Goal: Task Accomplishment & Management: Use online tool/utility

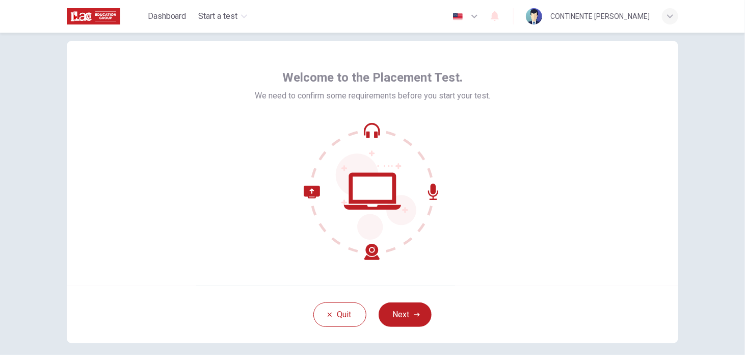
scroll to position [20, 0]
click at [404, 311] on button "Next" at bounding box center [405, 314] width 53 height 24
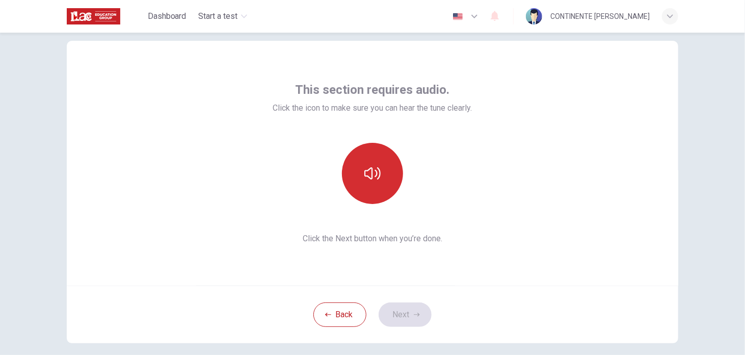
click at [374, 172] on icon "button" at bounding box center [372, 173] width 16 height 12
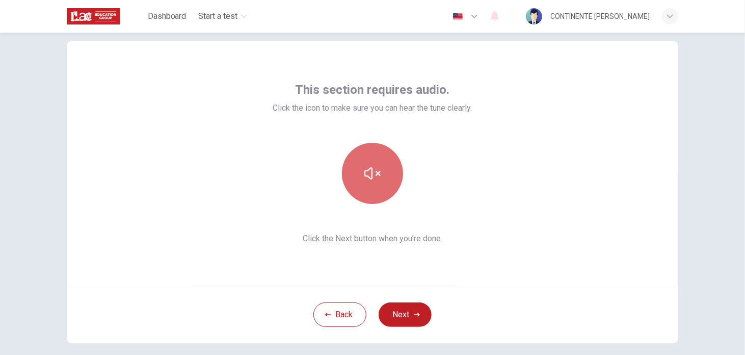
click at [373, 173] on icon "button" at bounding box center [372, 173] width 16 height 16
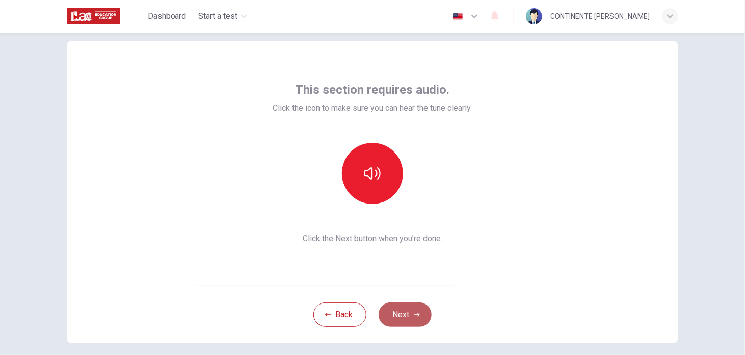
click at [414, 316] on icon "button" at bounding box center [417, 314] width 6 height 6
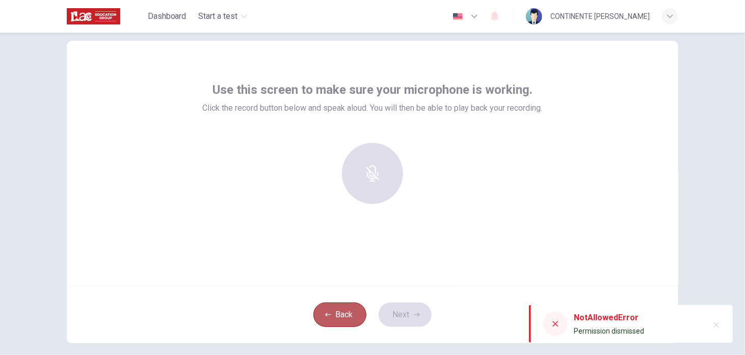
click at [328, 314] on icon "button" at bounding box center [328, 314] width 6 height 6
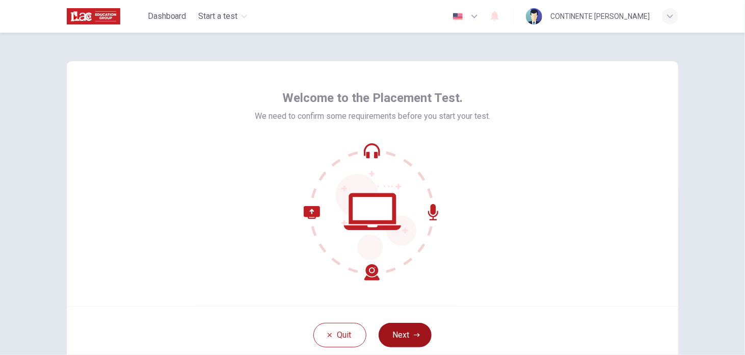
click at [404, 332] on button "Next" at bounding box center [405, 335] width 53 height 24
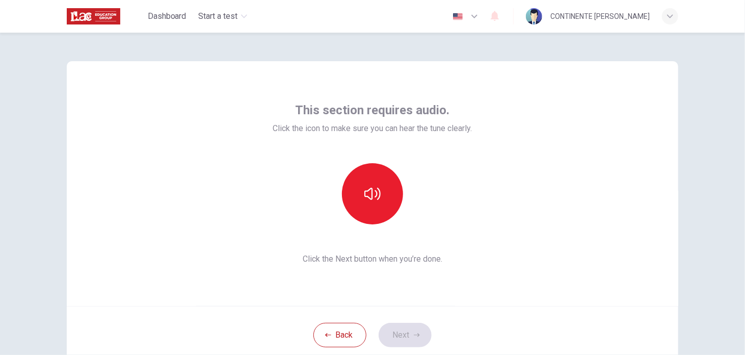
click at [407, 335] on div "Back Next" at bounding box center [373, 335] width 612 height 58
click at [369, 182] on button "button" at bounding box center [372, 193] width 61 height 61
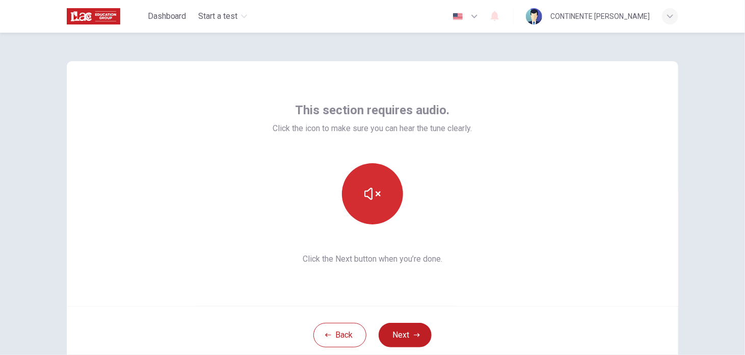
click at [367, 181] on button "button" at bounding box center [372, 193] width 61 height 61
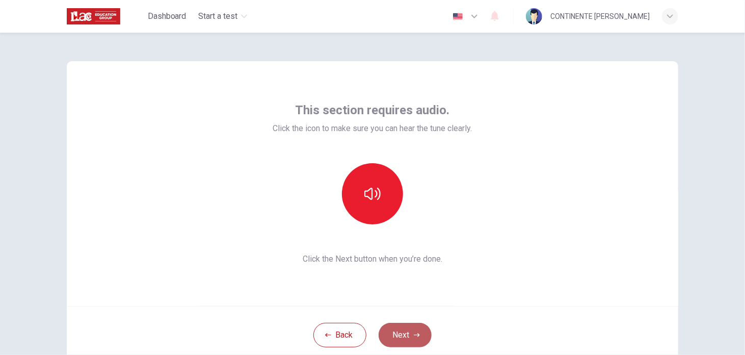
click at [410, 331] on button "Next" at bounding box center [405, 335] width 53 height 24
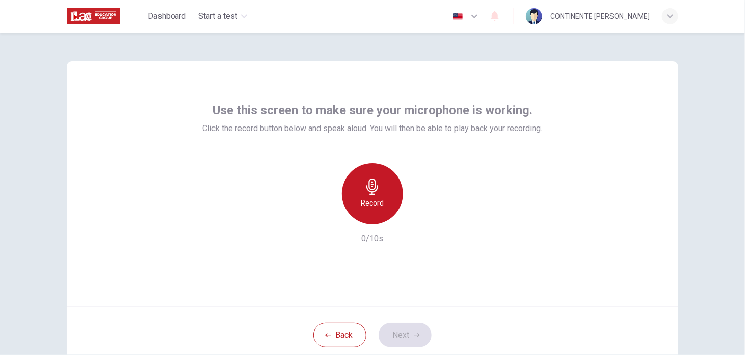
click at [368, 203] on h6 "Record" at bounding box center [372, 203] width 23 height 12
click at [371, 193] on icon "button" at bounding box center [372, 186] width 16 height 16
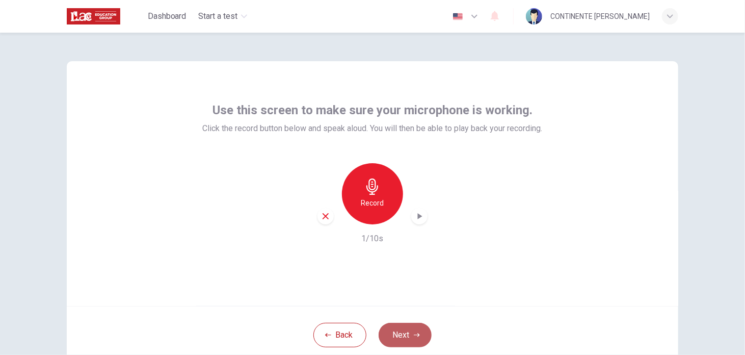
click at [411, 328] on button "Next" at bounding box center [405, 335] width 53 height 24
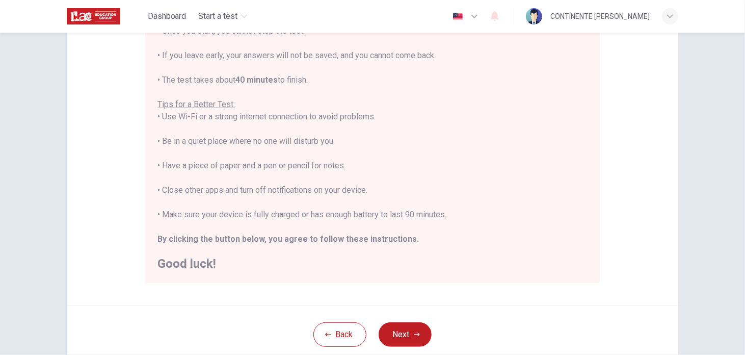
scroll to position [146, 0]
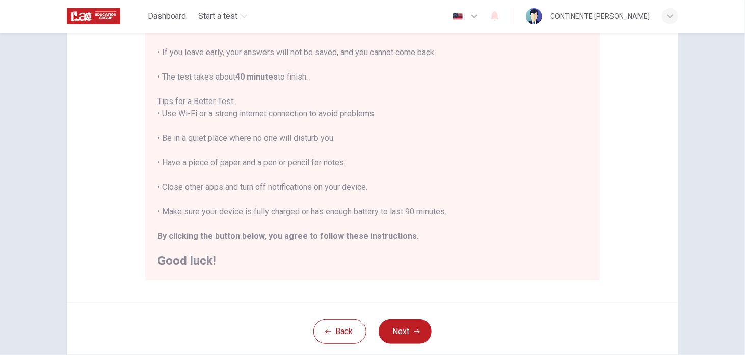
click at [504, 206] on div "You are about to start a Placement Test . Before You Start the Test: • Once you…" at bounding box center [372, 125] width 430 height 281
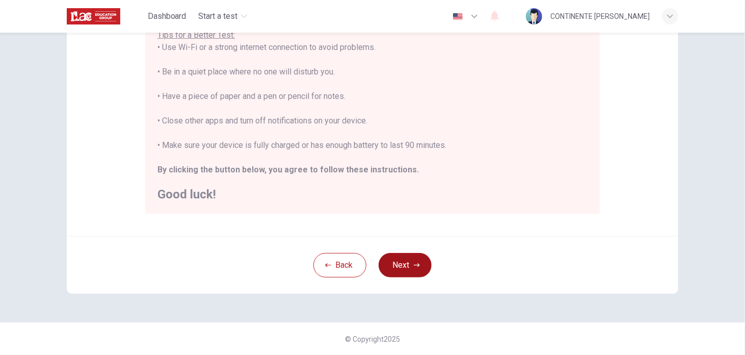
click at [404, 265] on button "Next" at bounding box center [405, 265] width 53 height 24
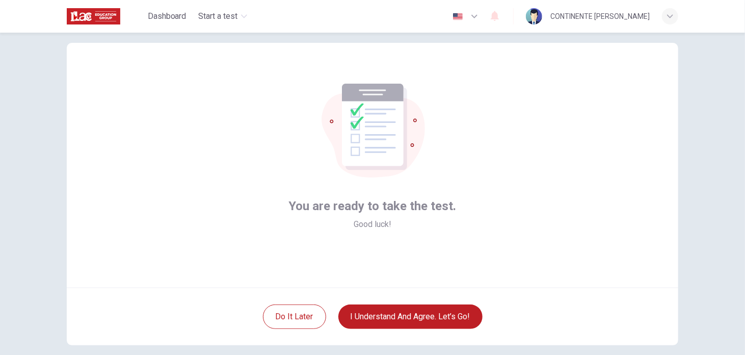
scroll to position [18, 0]
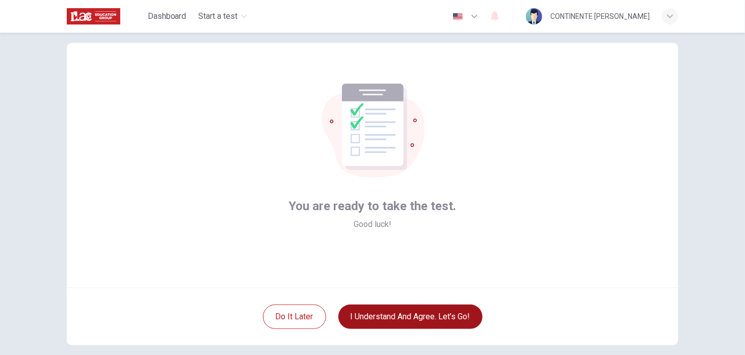
click at [383, 313] on button "I understand and agree. Let’s go!" at bounding box center [410, 316] width 144 height 24
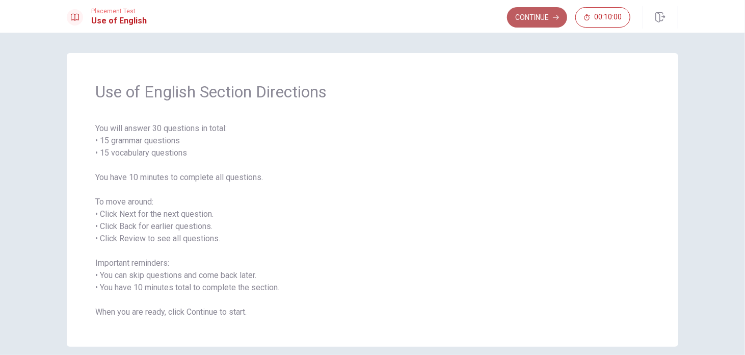
click at [524, 17] on button "Continue" at bounding box center [537, 17] width 60 height 20
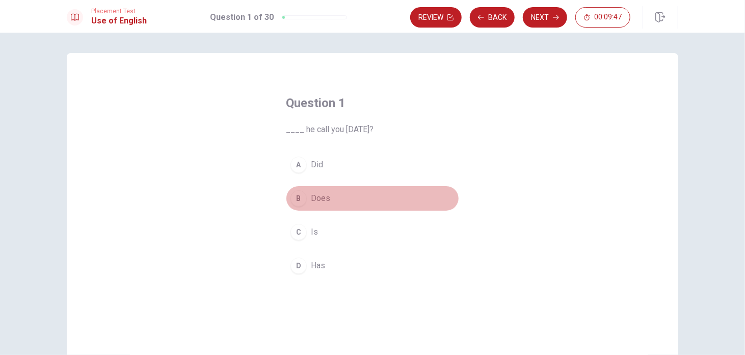
click at [296, 195] on div "B" at bounding box center [298, 198] width 16 height 16
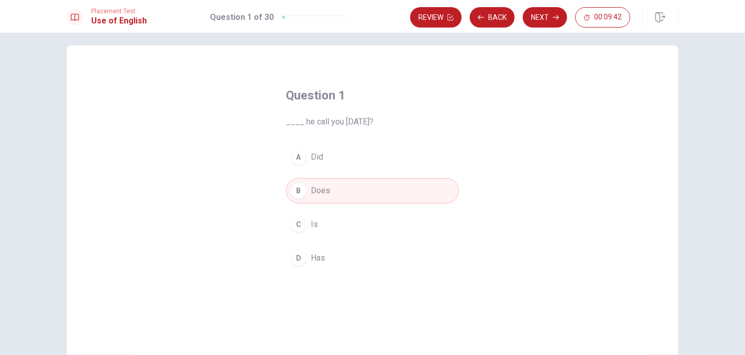
scroll to position [7, 0]
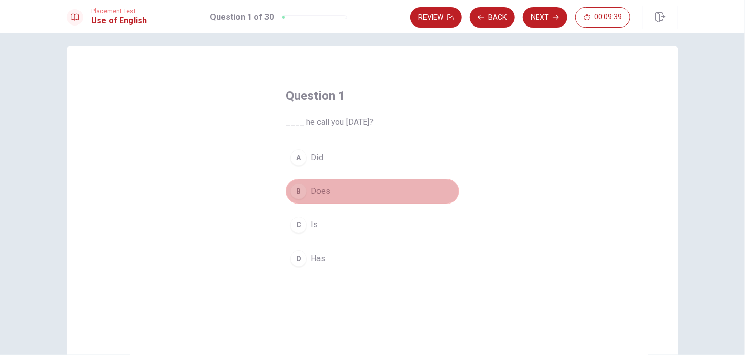
click at [402, 181] on button "B Does" at bounding box center [372, 190] width 173 height 25
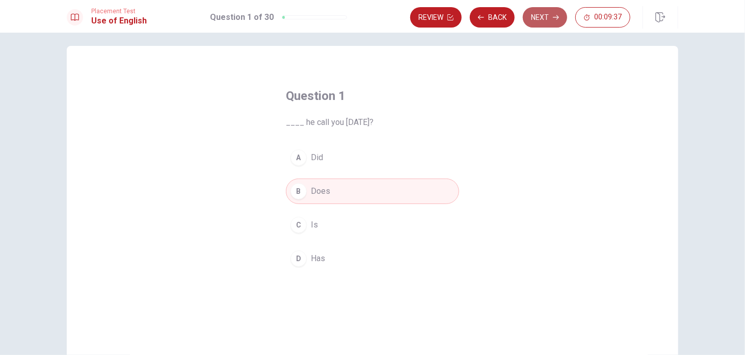
click at [542, 13] on button "Next" at bounding box center [545, 17] width 44 height 20
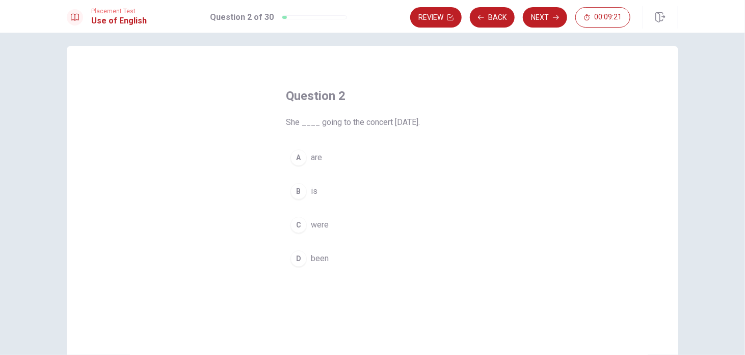
click at [291, 191] on div "B" at bounding box center [298, 191] width 16 height 16
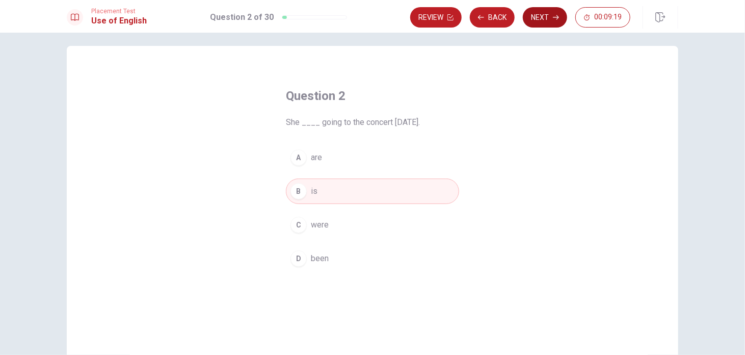
click at [546, 10] on button "Next" at bounding box center [545, 17] width 44 height 20
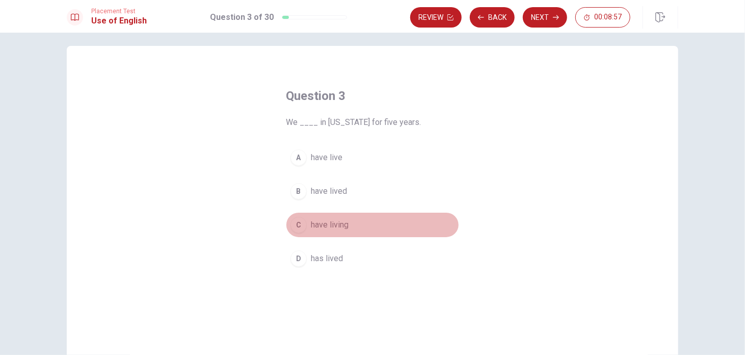
click at [294, 223] on div "C" at bounding box center [298, 225] width 16 height 16
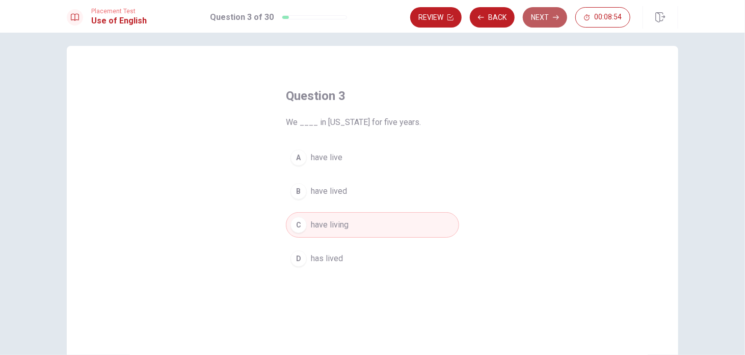
click at [544, 13] on button "Next" at bounding box center [545, 17] width 44 height 20
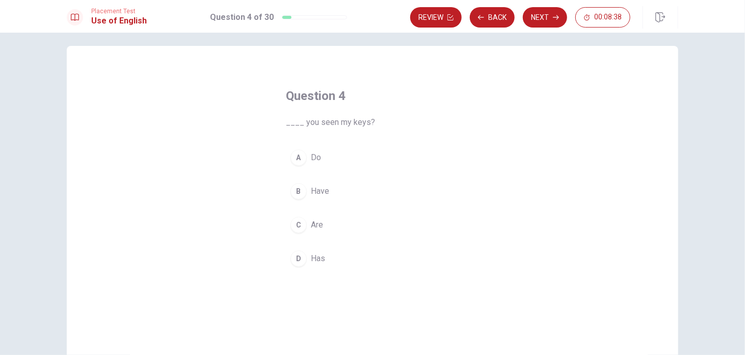
click at [297, 222] on div "C" at bounding box center [298, 225] width 16 height 16
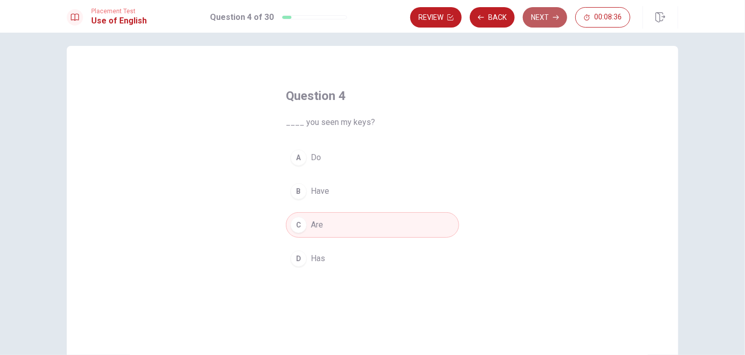
click at [550, 11] on button "Next" at bounding box center [545, 17] width 44 height 20
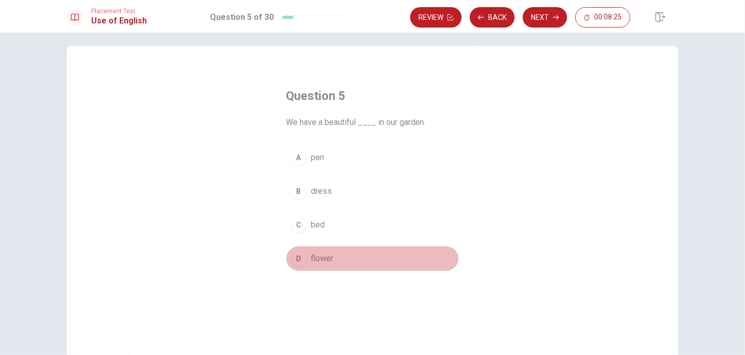
click at [293, 258] on div "D" at bounding box center [298, 258] width 16 height 16
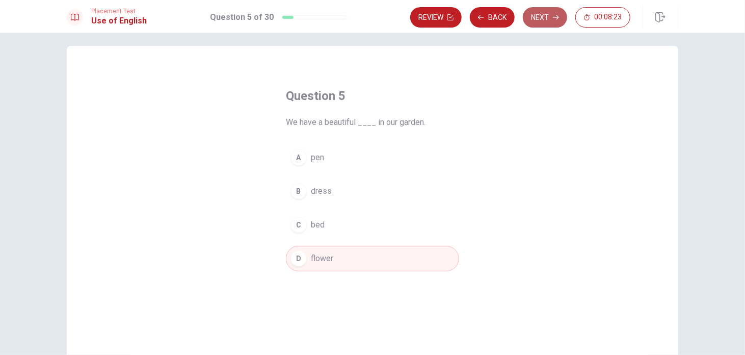
click at [546, 22] on button "Next" at bounding box center [545, 17] width 44 height 20
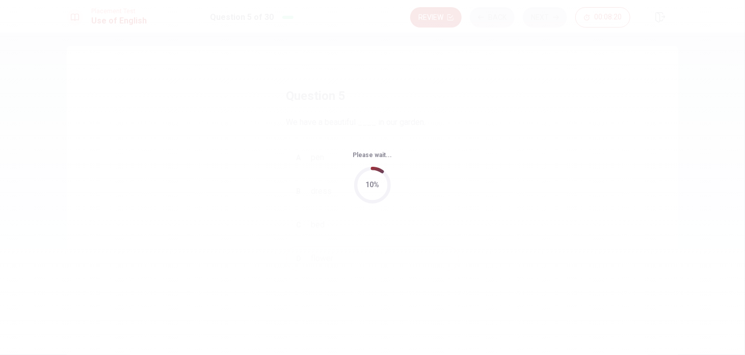
scroll to position [0, 0]
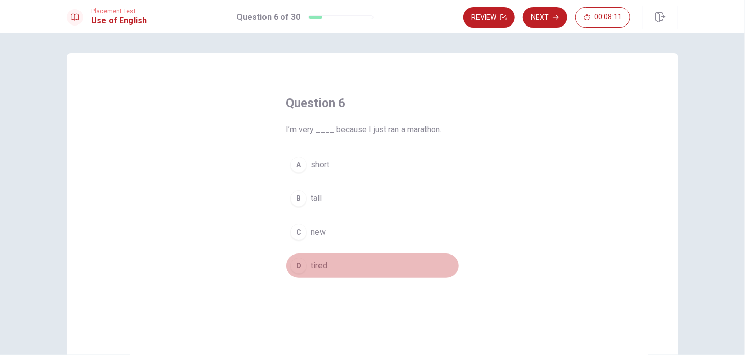
click at [311, 265] on span "tired" at bounding box center [319, 265] width 16 height 12
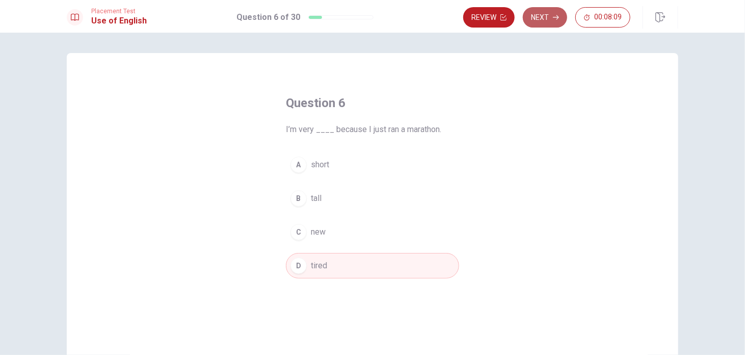
click at [550, 18] on button "Next" at bounding box center [545, 17] width 44 height 20
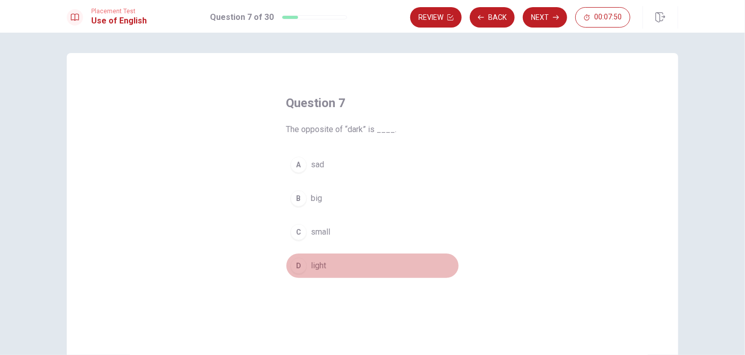
click at [295, 257] on div "D" at bounding box center [298, 265] width 16 height 16
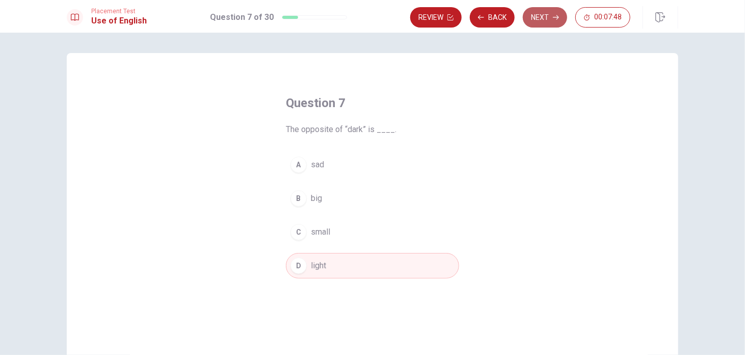
click at [550, 14] on button "Next" at bounding box center [545, 17] width 44 height 20
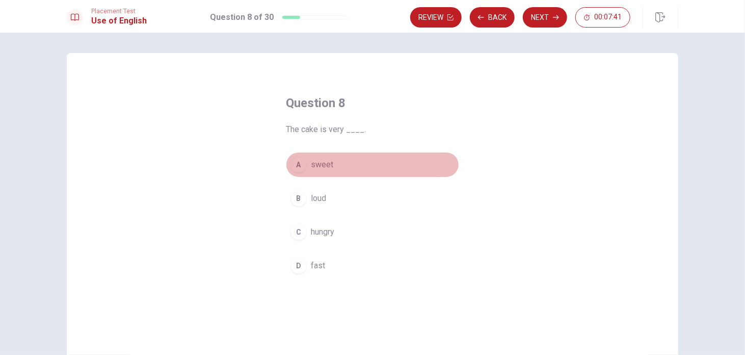
click at [322, 167] on span "sweet" at bounding box center [322, 164] width 22 height 12
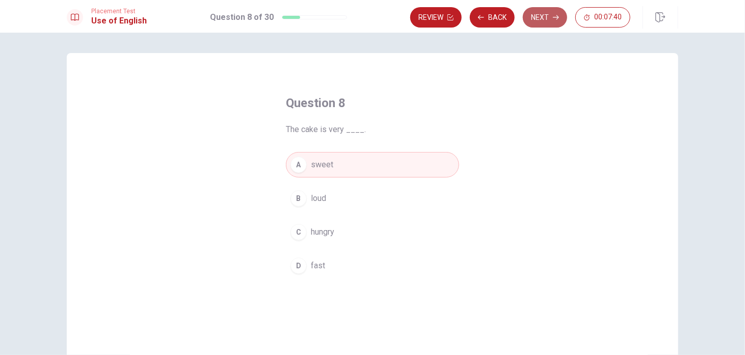
click at [554, 17] on icon "button" at bounding box center [556, 17] width 6 height 5
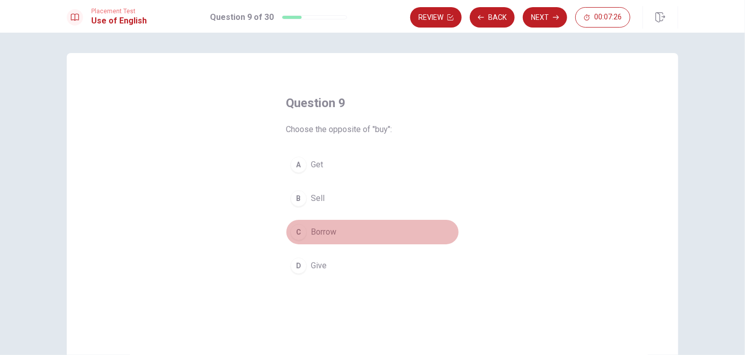
click at [330, 234] on span "Borrow" at bounding box center [323, 232] width 25 height 12
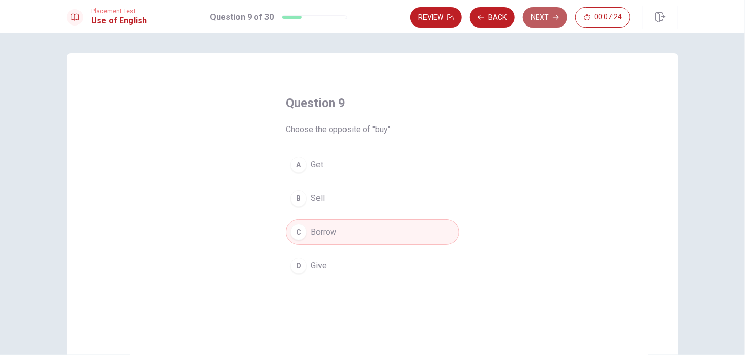
click at [546, 14] on button "Next" at bounding box center [545, 17] width 44 height 20
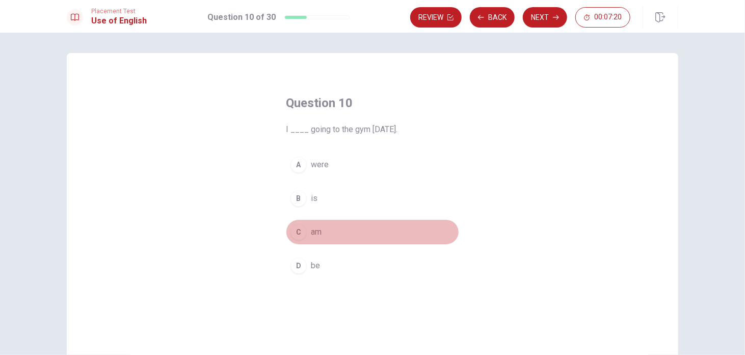
click at [328, 232] on button "C am" at bounding box center [372, 231] width 173 height 25
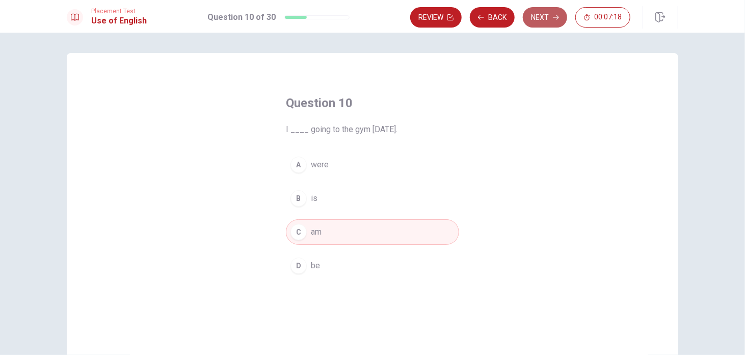
click at [546, 17] on button "Next" at bounding box center [545, 17] width 44 height 20
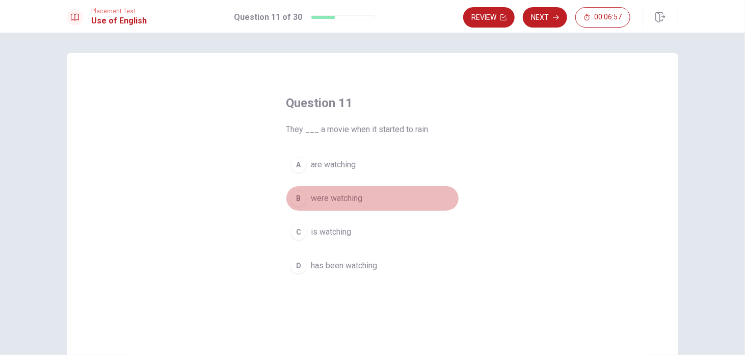
click at [320, 198] on span "were watching" at bounding box center [336, 198] width 51 height 12
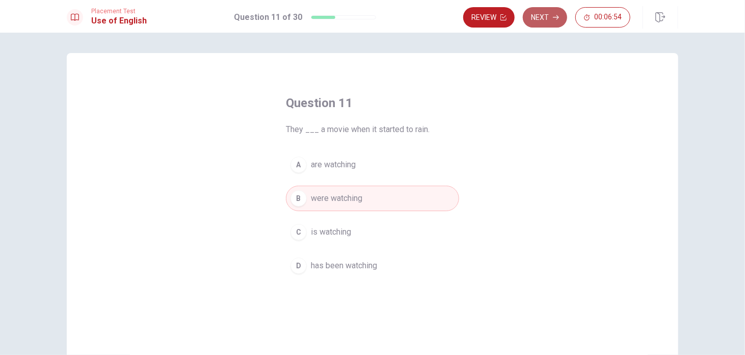
click at [547, 17] on button "Next" at bounding box center [545, 17] width 44 height 20
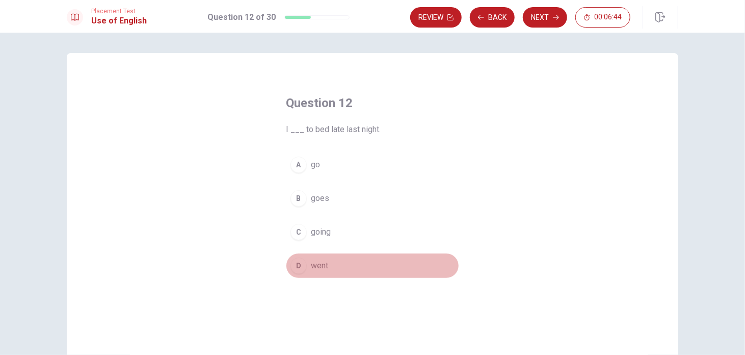
click at [316, 266] on span "went" at bounding box center [319, 265] width 17 height 12
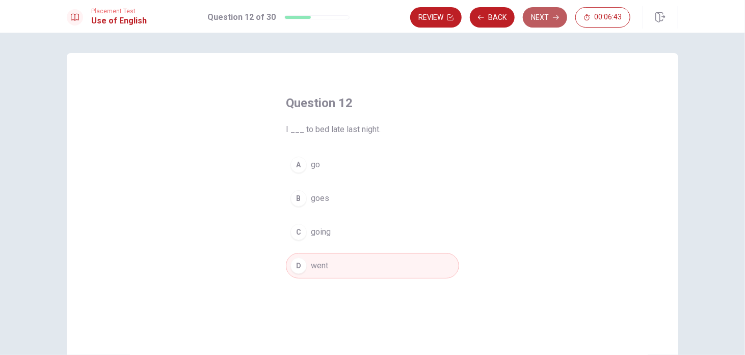
click at [543, 12] on button "Next" at bounding box center [545, 17] width 44 height 20
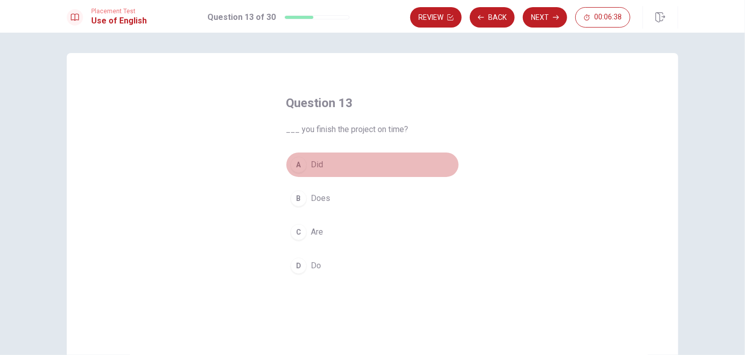
click at [317, 164] on span "Did" at bounding box center [317, 164] width 12 height 12
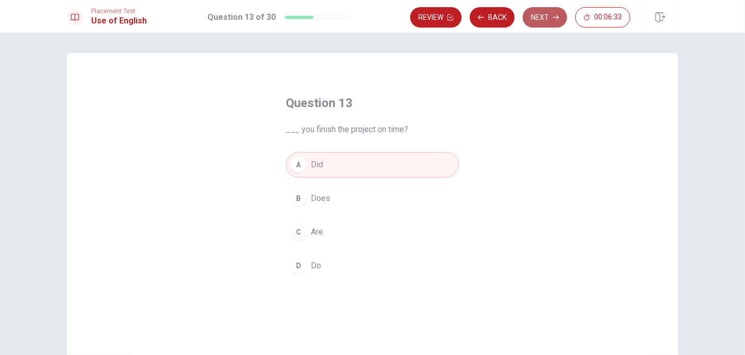
click at [549, 19] on button "Next" at bounding box center [545, 17] width 44 height 20
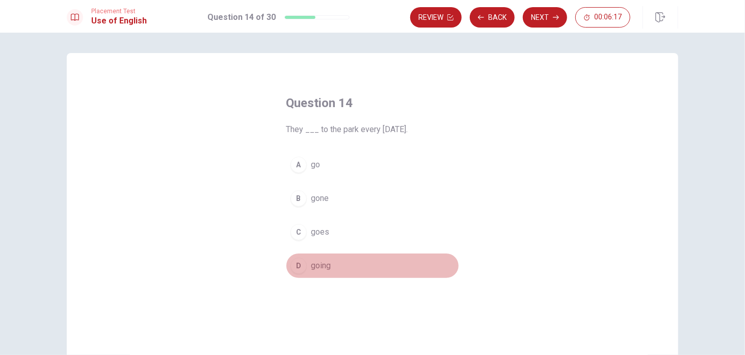
click at [322, 267] on span "going" at bounding box center [321, 265] width 20 height 12
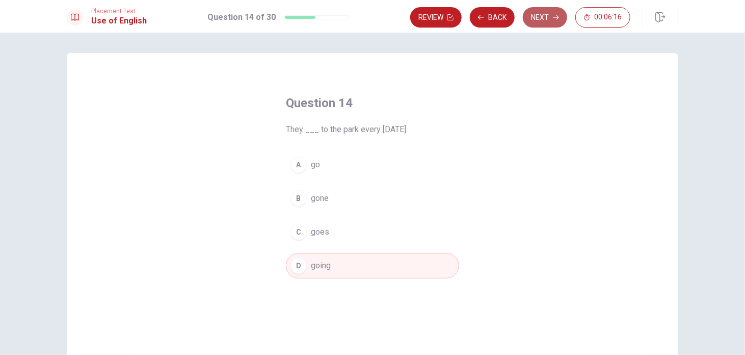
click at [551, 14] on button "Next" at bounding box center [545, 17] width 44 height 20
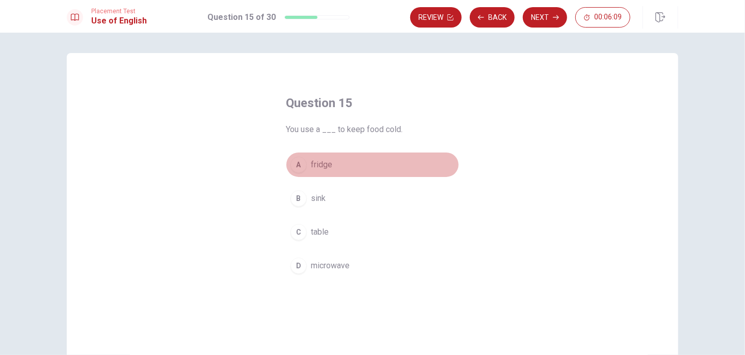
click at [318, 168] on span "fridge" at bounding box center [321, 164] width 21 height 12
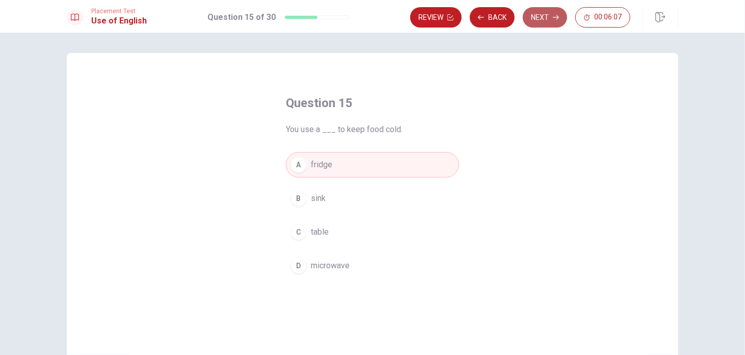
click at [547, 19] on button "Next" at bounding box center [545, 17] width 44 height 20
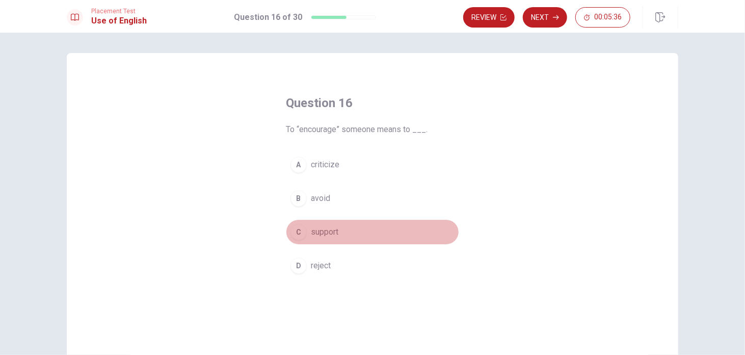
click at [317, 233] on span "support" at bounding box center [325, 232] width 28 height 12
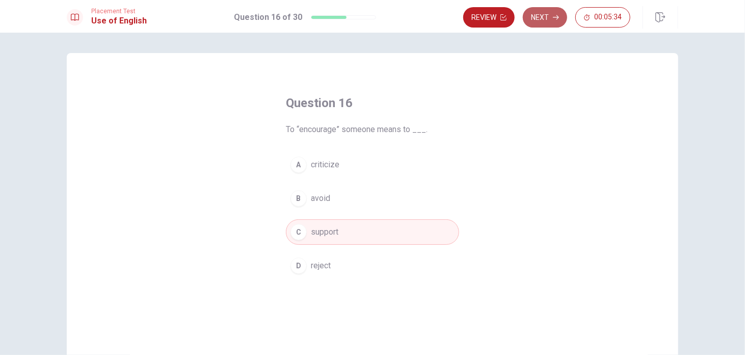
click at [550, 12] on button "Next" at bounding box center [545, 17] width 44 height 20
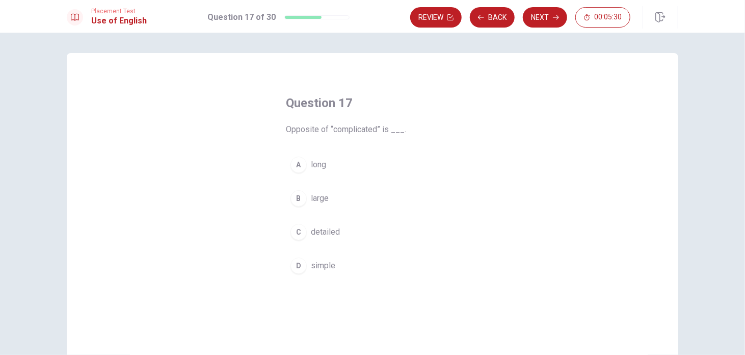
click at [330, 269] on span "simple" at bounding box center [323, 265] width 24 height 12
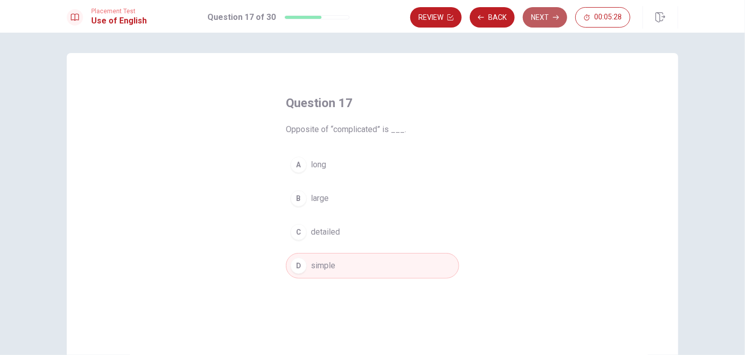
click at [549, 20] on button "Next" at bounding box center [545, 17] width 44 height 20
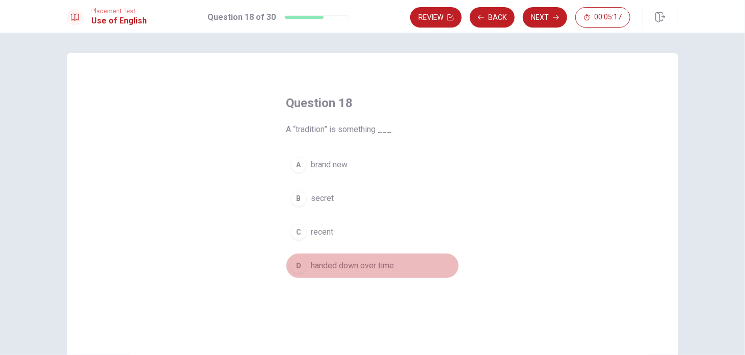
click at [362, 269] on span "handed down over time" at bounding box center [352, 265] width 83 height 12
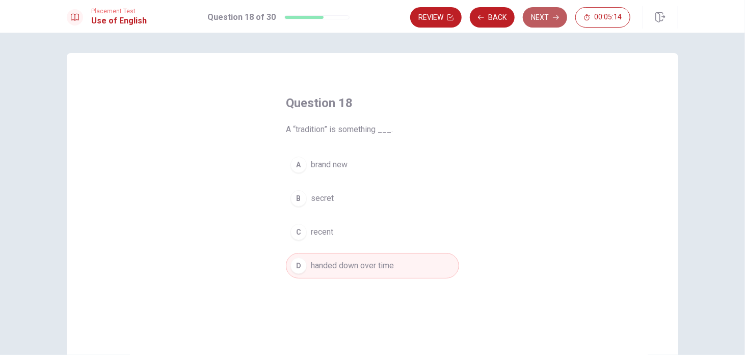
click at [550, 18] on button "Next" at bounding box center [545, 17] width 44 height 20
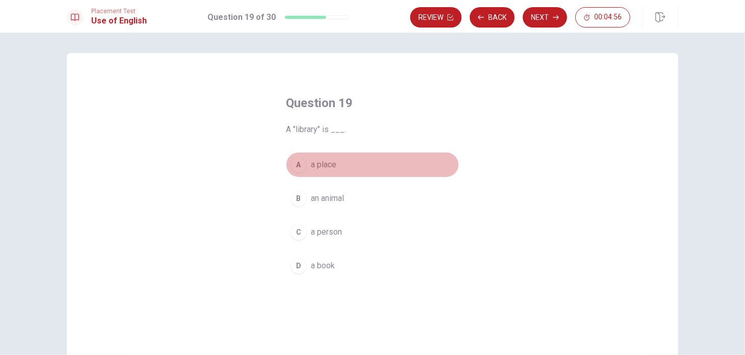
click at [316, 165] on span "a place" at bounding box center [323, 164] width 25 height 12
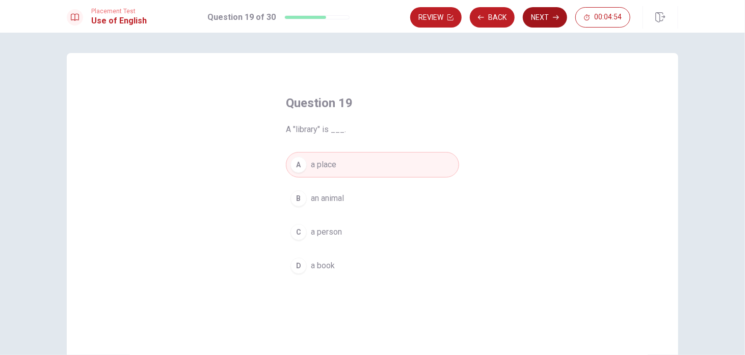
click at [544, 19] on button "Next" at bounding box center [545, 17] width 44 height 20
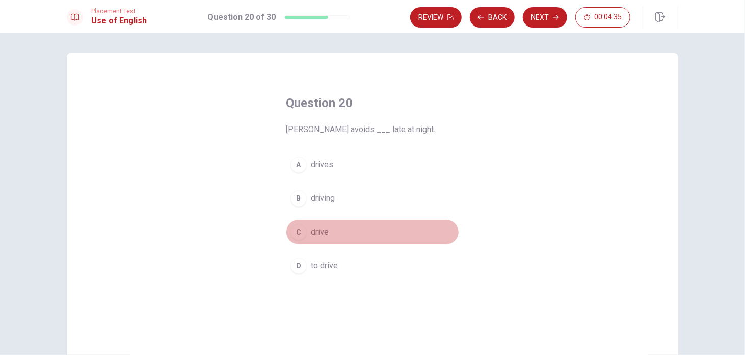
click at [321, 231] on span "drive" at bounding box center [320, 232] width 18 height 12
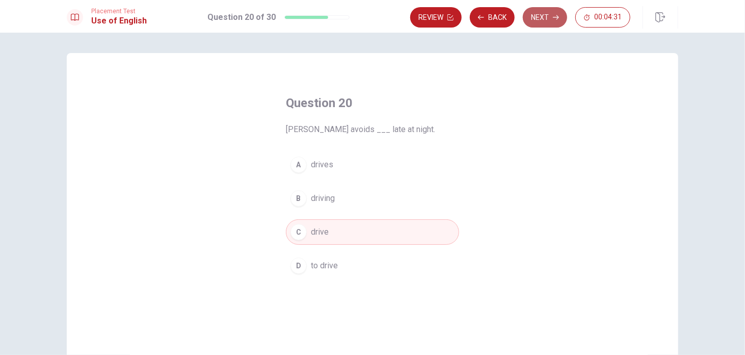
click at [546, 16] on button "Next" at bounding box center [545, 17] width 44 height 20
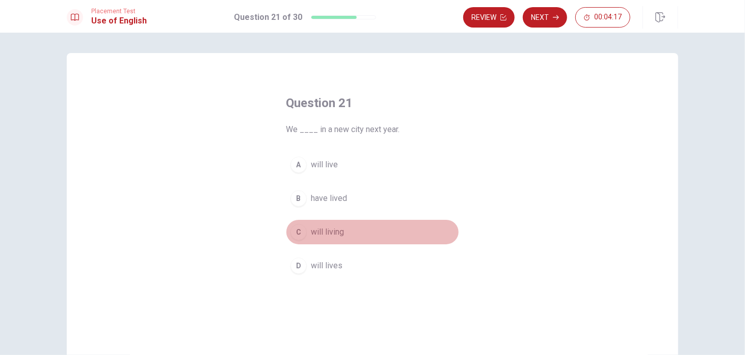
click at [329, 230] on span "will living" at bounding box center [327, 232] width 33 height 12
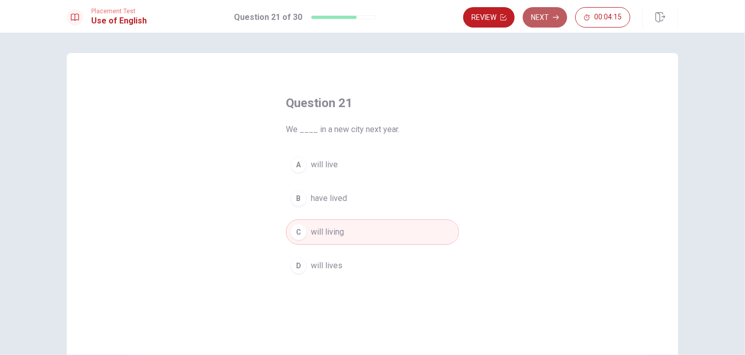
click at [542, 18] on button "Next" at bounding box center [545, 17] width 44 height 20
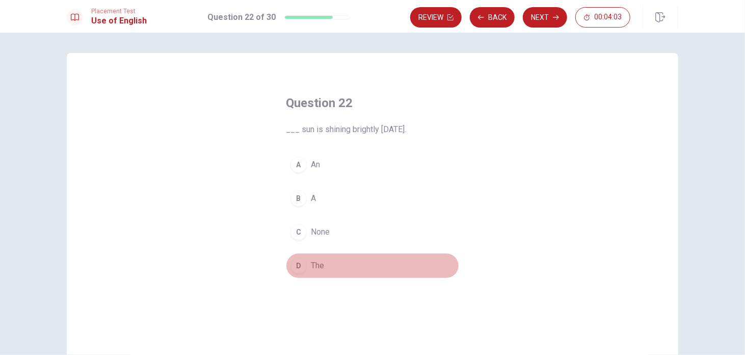
click at [329, 261] on button "D The" at bounding box center [372, 265] width 173 height 25
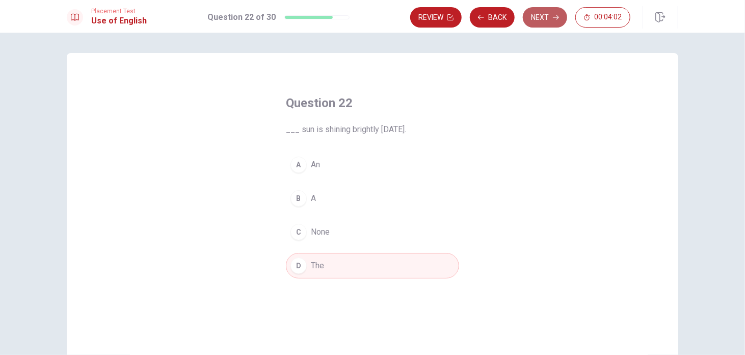
click at [545, 13] on button "Next" at bounding box center [545, 17] width 44 height 20
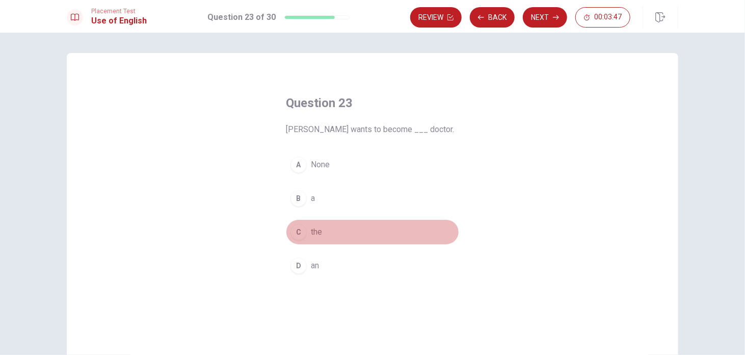
click at [314, 231] on span "the" at bounding box center [316, 232] width 11 height 12
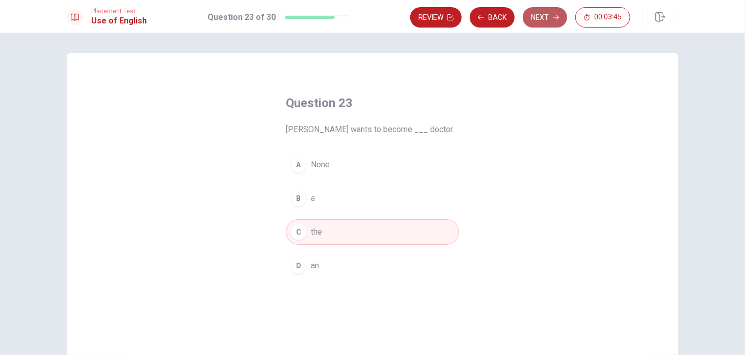
click at [544, 12] on button "Next" at bounding box center [545, 17] width 44 height 20
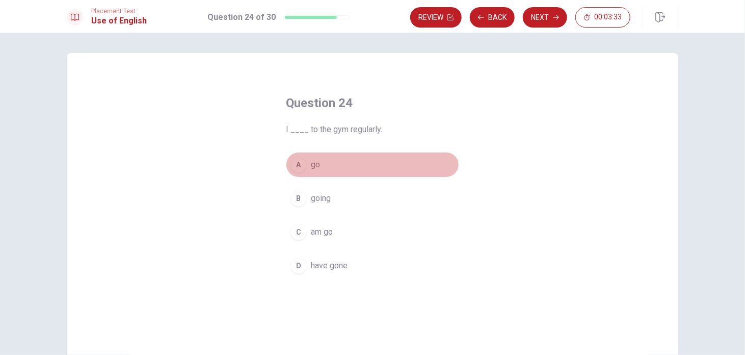
click at [311, 163] on span "go" at bounding box center [315, 164] width 9 height 12
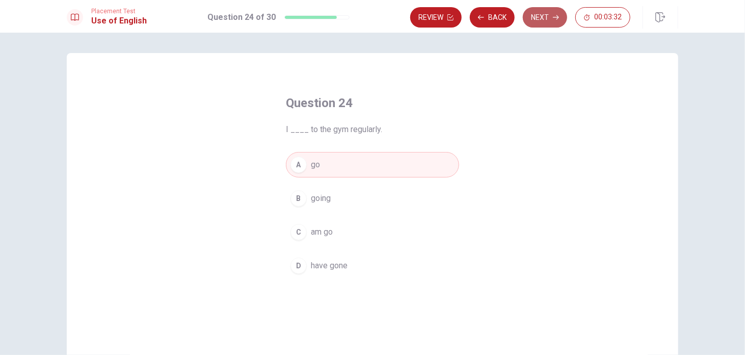
click at [546, 16] on button "Next" at bounding box center [545, 17] width 44 height 20
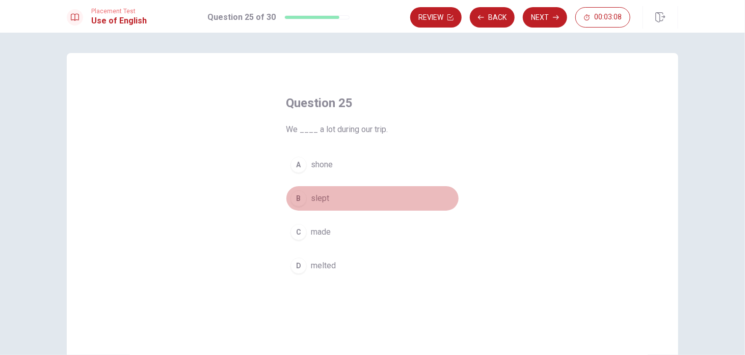
click at [318, 197] on span "slept" at bounding box center [320, 198] width 18 height 12
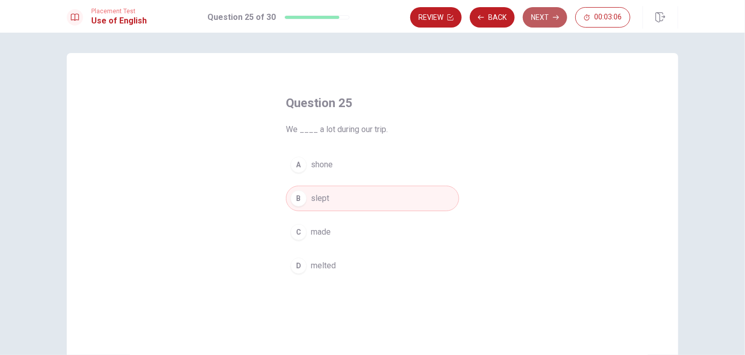
click at [548, 13] on button "Next" at bounding box center [545, 17] width 44 height 20
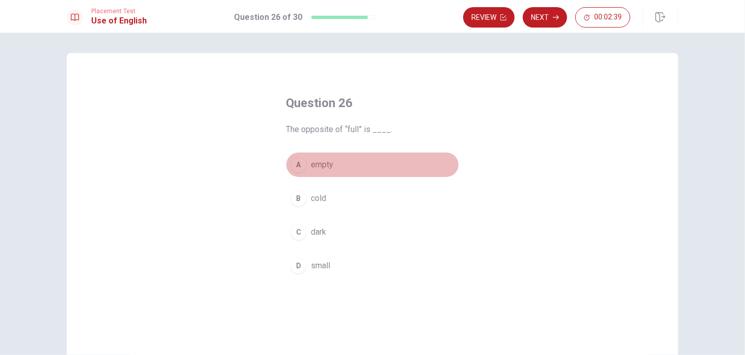
click at [337, 168] on button "A empty" at bounding box center [372, 164] width 173 height 25
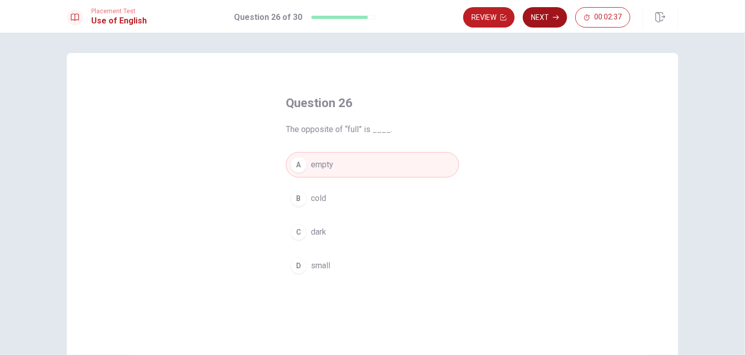
click at [545, 11] on button "Next" at bounding box center [545, 17] width 44 height 20
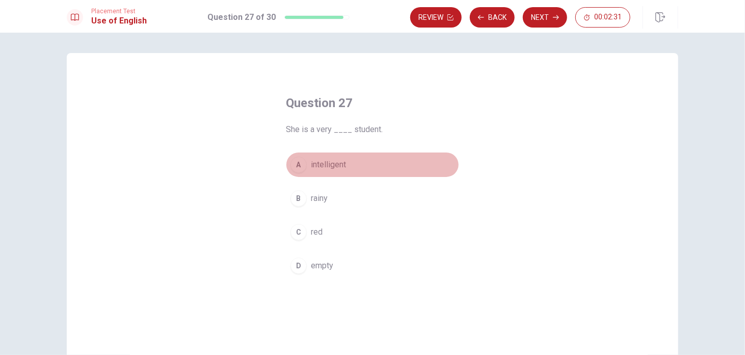
click at [326, 167] on span "intelligent" at bounding box center [328, 164] width 35 height 12
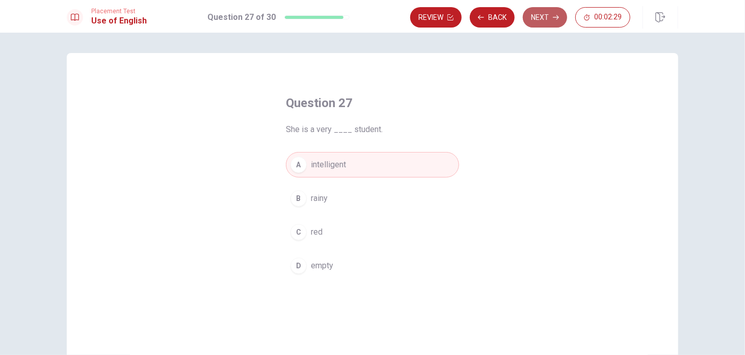
click at [544, 16] on button "Next" at bounding box center [545, 17] width 44 height 20
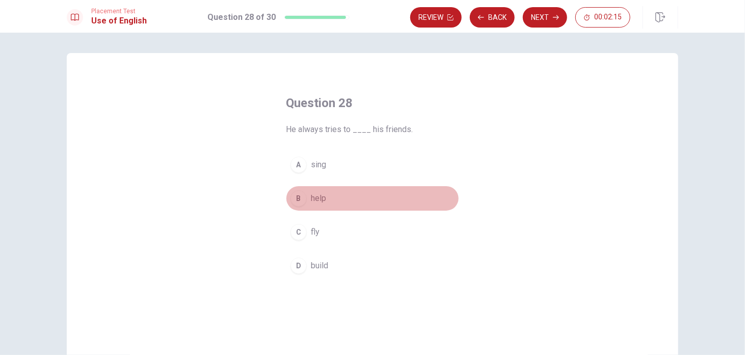
click at [320, 201] on span "help" at bounding box center [318, 198] width 15 height 12
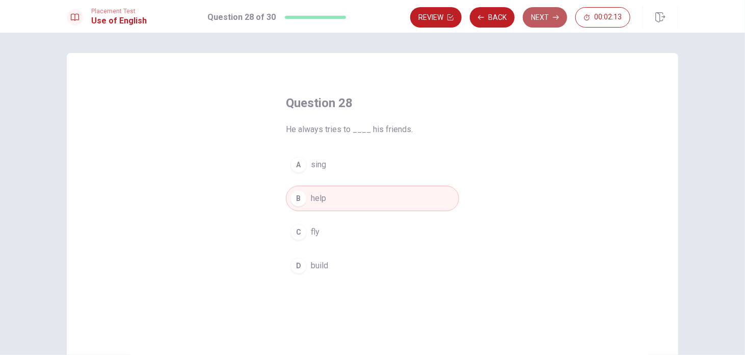
click at [548, 11] on button "Next" at bounding box center [545, 17] width 44 height 20
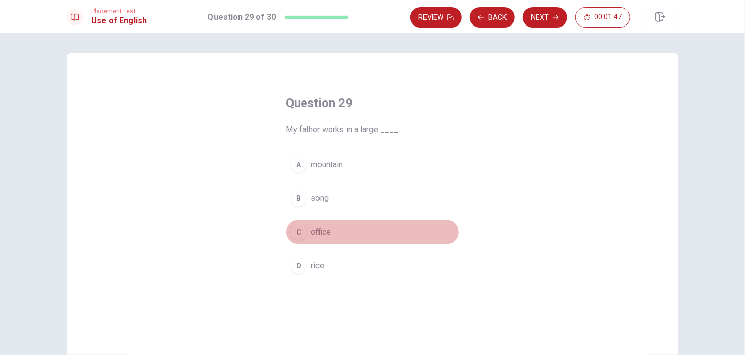
click at [326, 227] on span "office" at bounding box center [321, 232] width 20 height 12
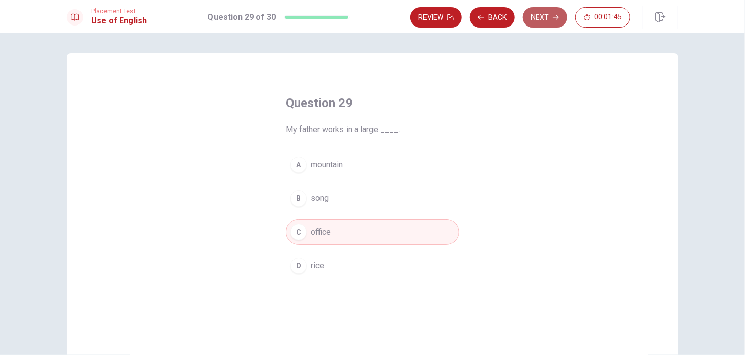
click at [552, 15] on button "Next" at bounding box center [545, 17] width 44 height 20
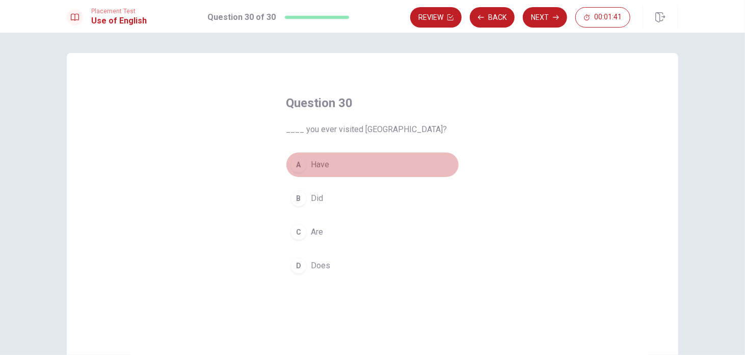
click at [312, 167] on span "Have" at bounding box center [320, 164] width 18 height 12
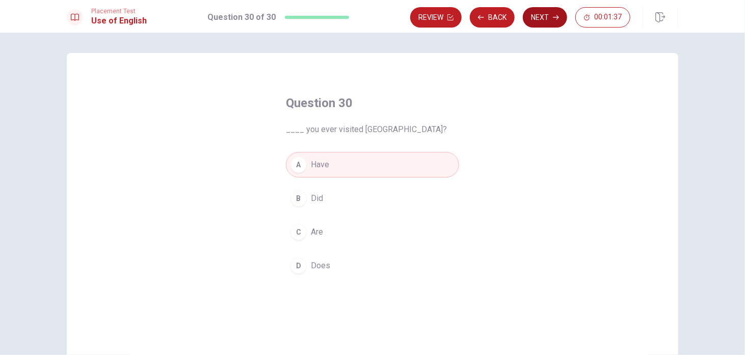
click at [544, 17] on button "Next" at bounding box center [545, 17] width 44 height 20
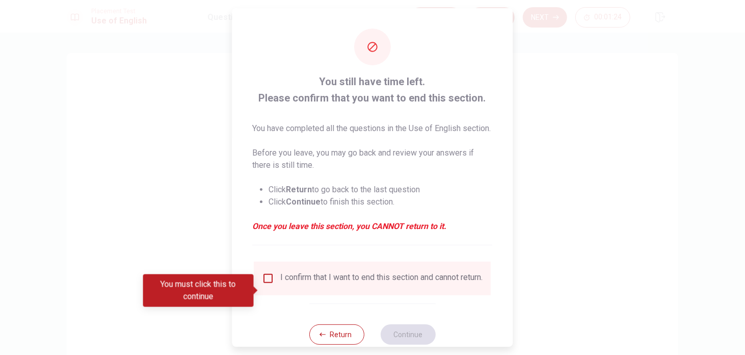
click at [265, 284] on input "You must click this to continue" at bounding box center [268, 278] width 12 height 12
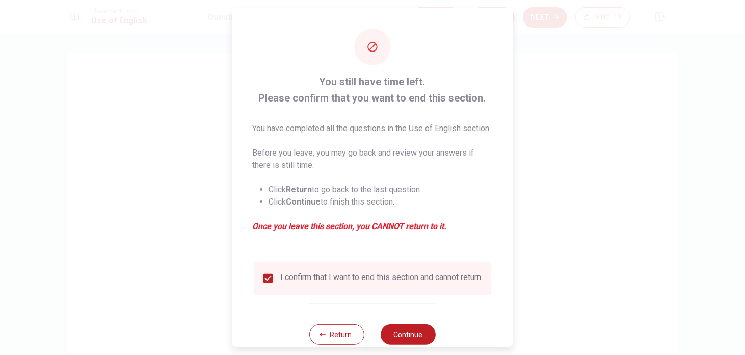
scroll to position [38, 0]
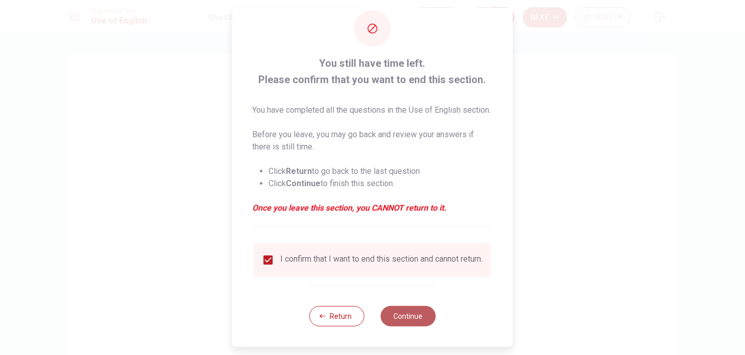
click at [401, 314] on button "Continue" at bounding box center [408, 316] width 55 height 20
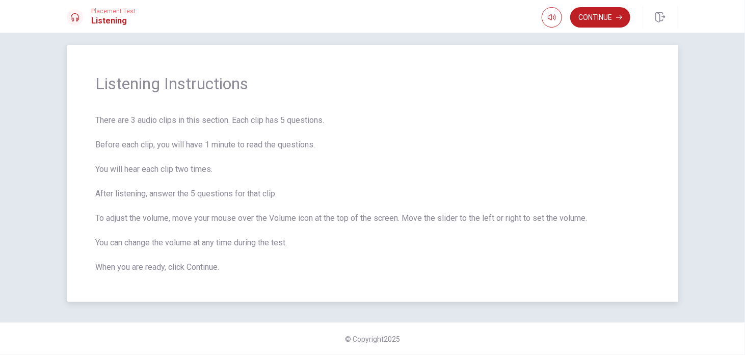
scroll to position [0, 0]
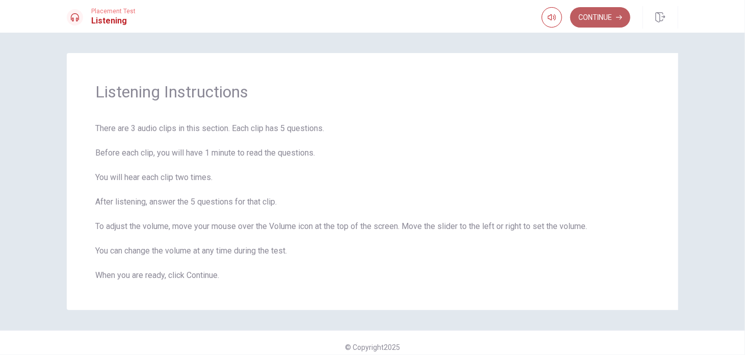
click at [599, 12] on button "Continue" at bounding box center [600, 17] width 60 height 20
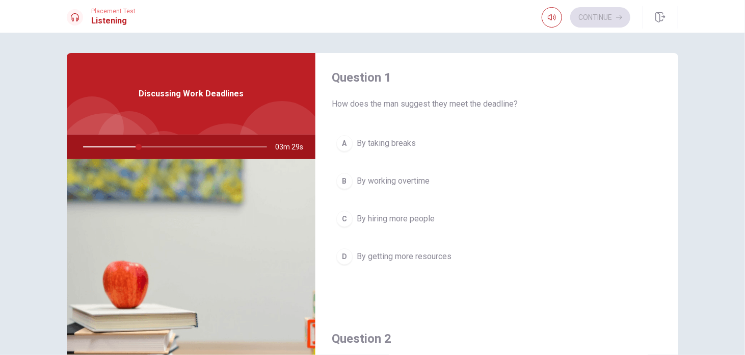
scroll to position [2, 0]
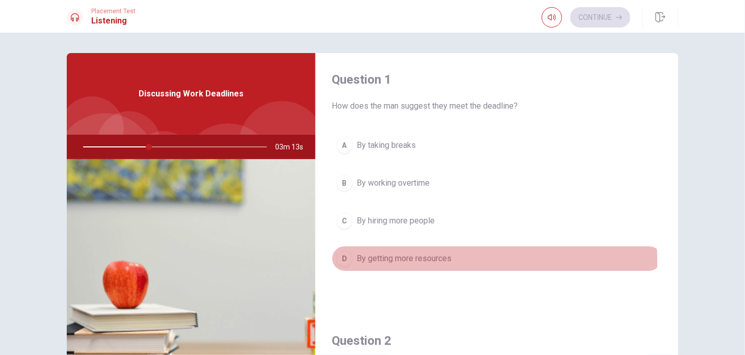
click at [404, 260] on span "By getting more resources" at bounding box center [404, 258] width 95 height 12
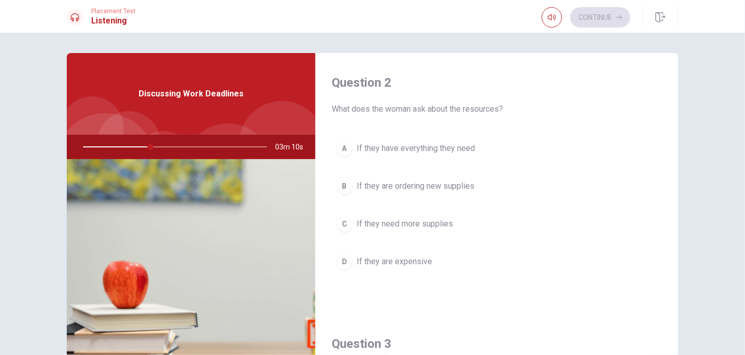
scroll to position [260, 0]
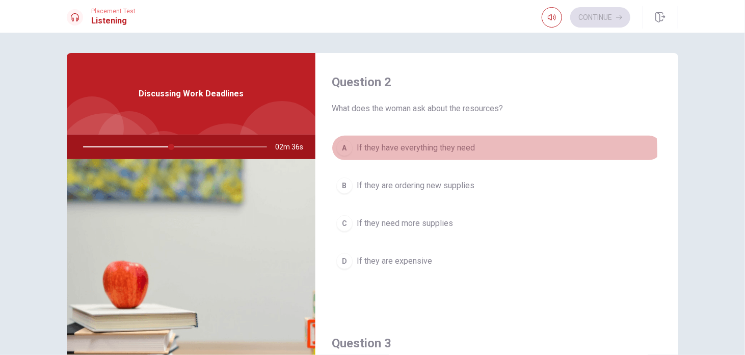
click at [403, 152] on span "If they have everything they need" at bounding box center [416, 148] width 118 height 12
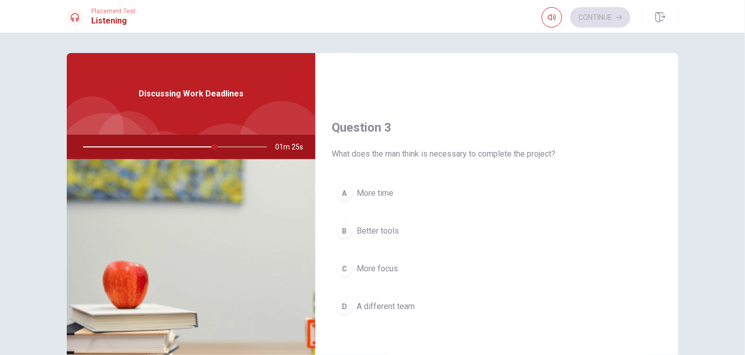
scroll to position [474, 0]
drag, startPoint x: 217, startPoint y: 146, endPoint x: 183, endPoint y: 149, distance: 33.8
click at [182, 149] on div at bounding box center [173, 147] width 204 height 24
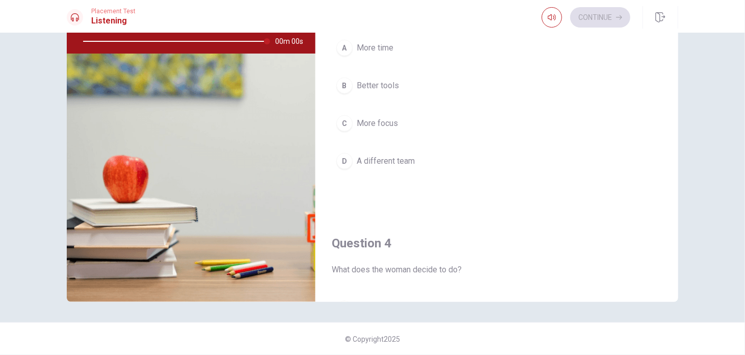
scroll to position [514, 0]
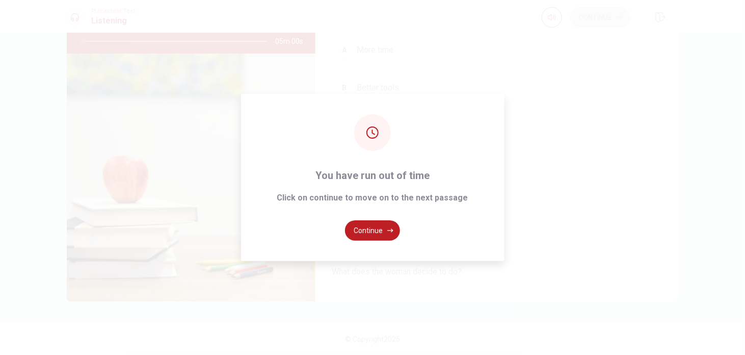
type input "0"
click at [368, 232] on button "Continue" at bounding box center [372, 230] width 55 height 20
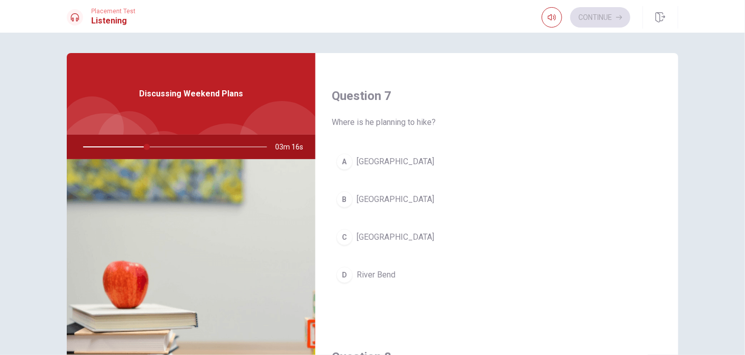
scroll to position [247, 0]
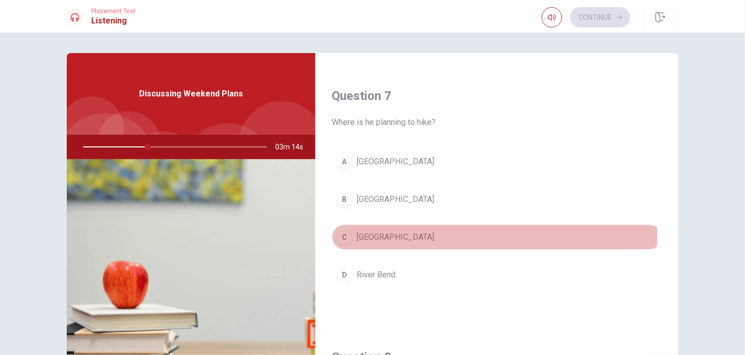
click at [375, 232] on span "[GEOGRAPHIC_DATA]" at bounding box center [395, 237] width 77 height 12
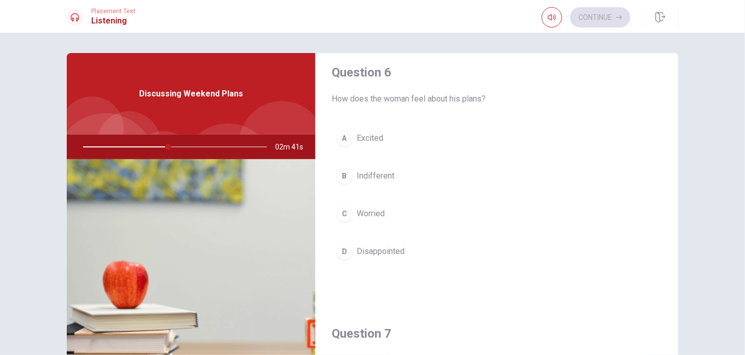
scroll to position [11, 0]
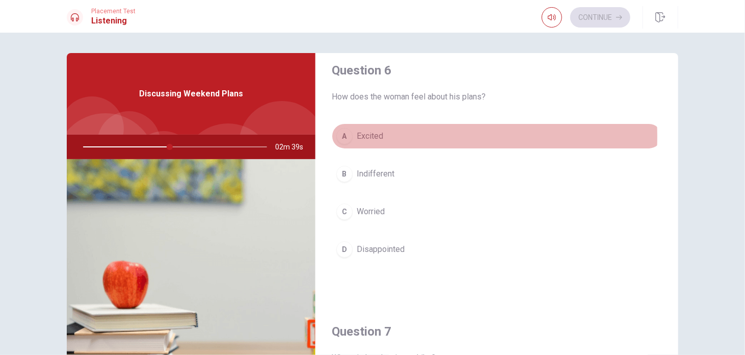
click at [370, 136] on span "Excited" at bounding box center [370, 136] width 26 height 12
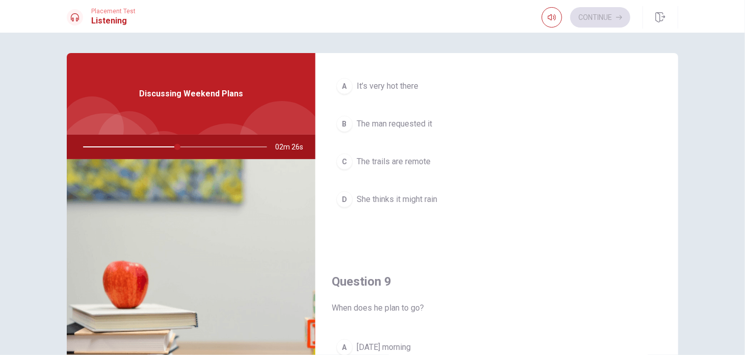
scroll to position [576, 0]
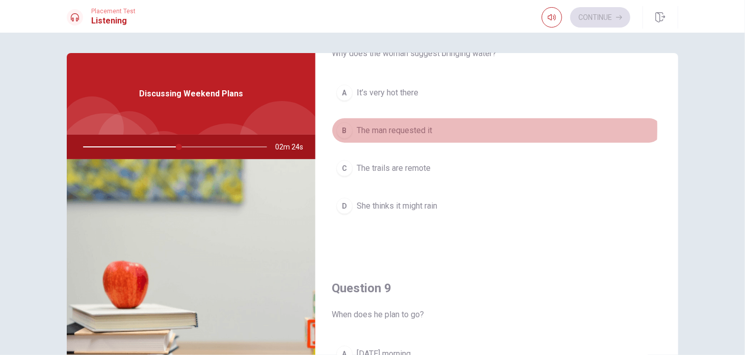
click at [379, 127] on span "The man requested it" at bounding box center [394, 130] width 75 height 12
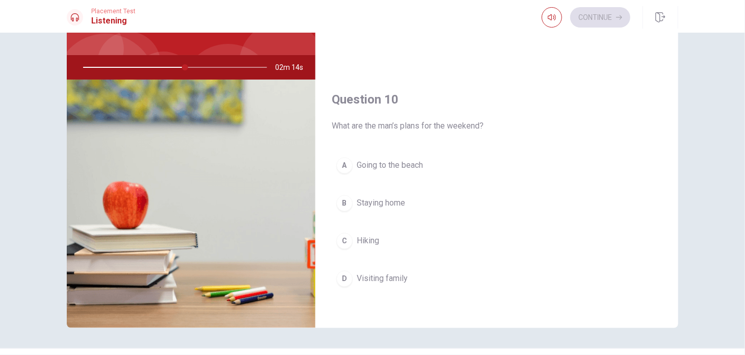
scroll to position [84, 0]
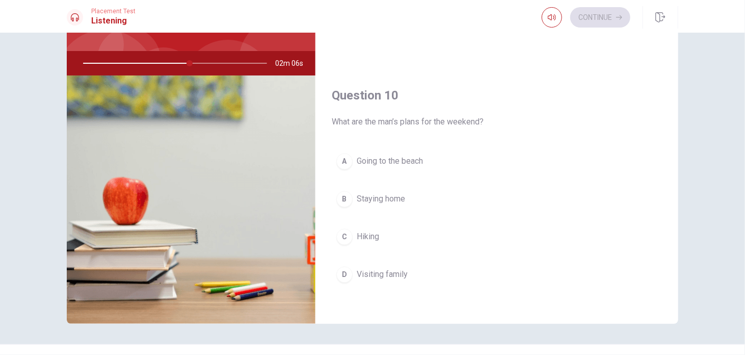
drag, startPoint x: 187, startPoint y: 61, endPoint x: 147, endPoint y: 61, distance: 40.3
click at [147, 61] on div at bounding box center [173, 63] width 204 height 24
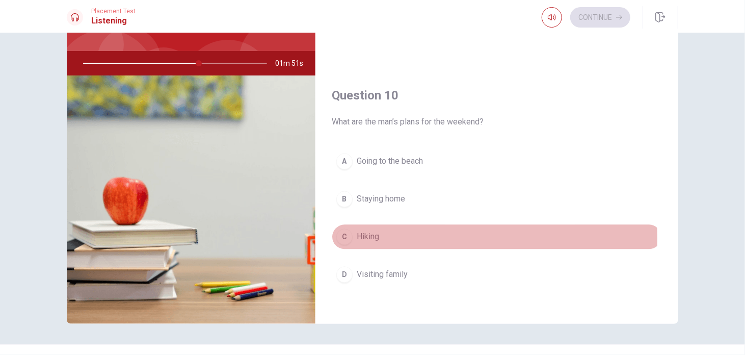
click at [375, 233] on span "Hiking" at bounding box center [368, 237] width 22 height 12
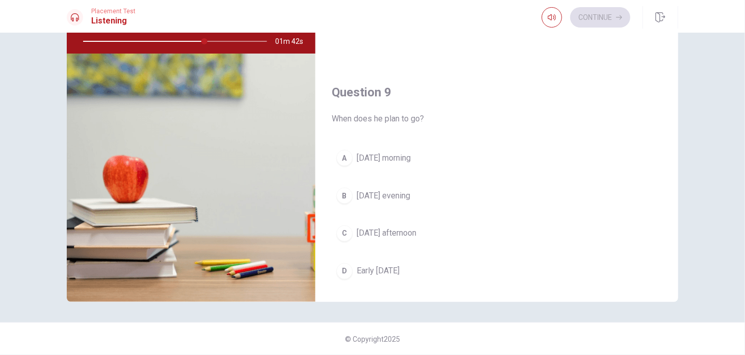
scroll to position [666, 0]
click at [396, 228] on span "[DATE] afternoon" at bounding box center [387, 234] width 60 height 12
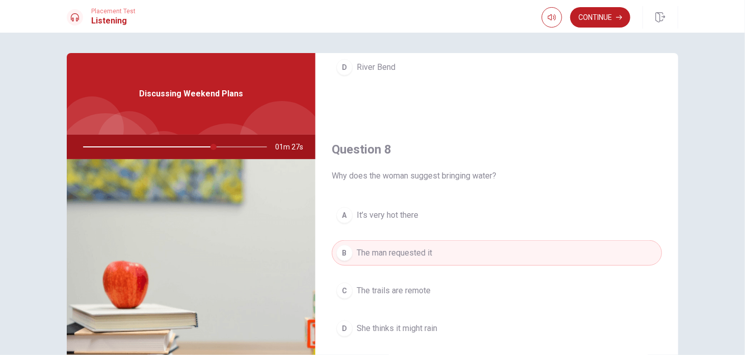
scroll to position [365, 0]
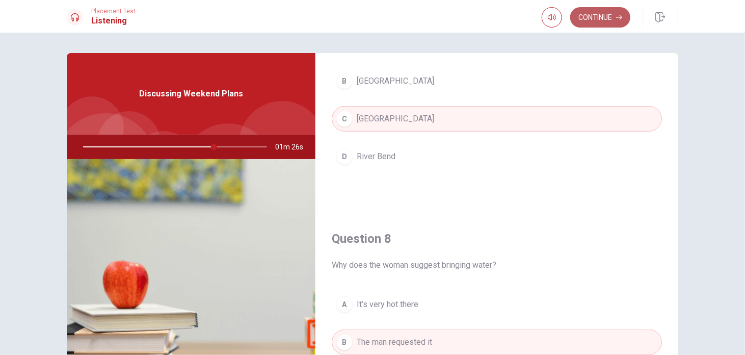
click at [609, 13] on button "Continue" at bounding box center [600, 17] width 60 height 20
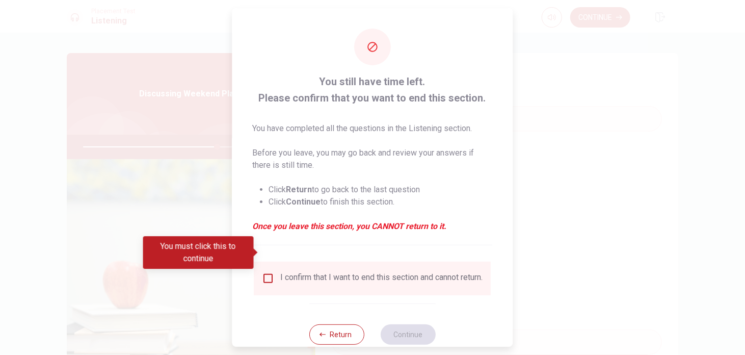
scroll to position [25, 0]
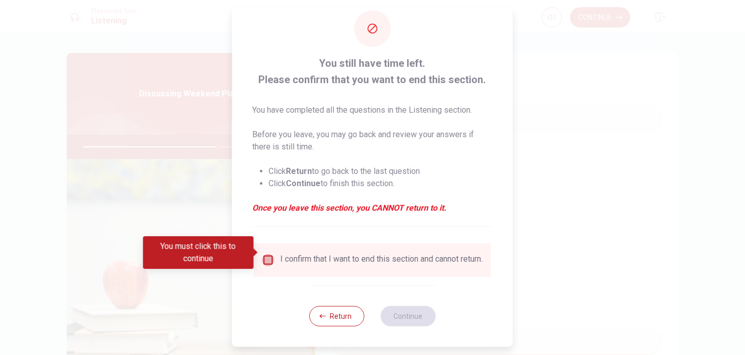
click at [269, 255] on input "You must click this to continue" at bounding box center [268, 260] width 12 height 12
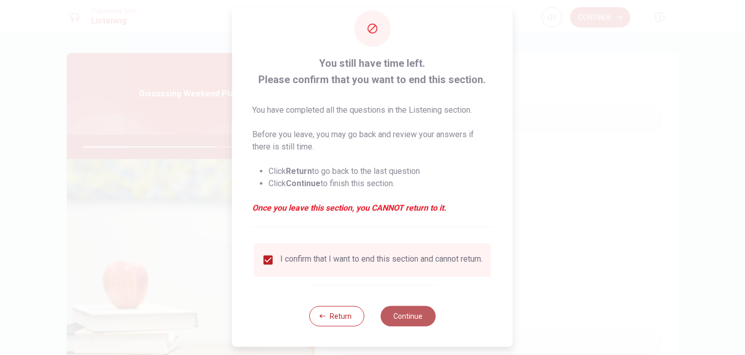
click at [401, 314] on button "Continue" at bounding box center [408, 316] width 55 height 20
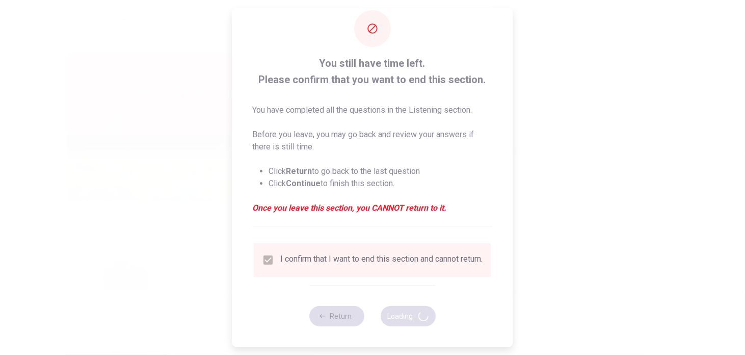
type input "75"
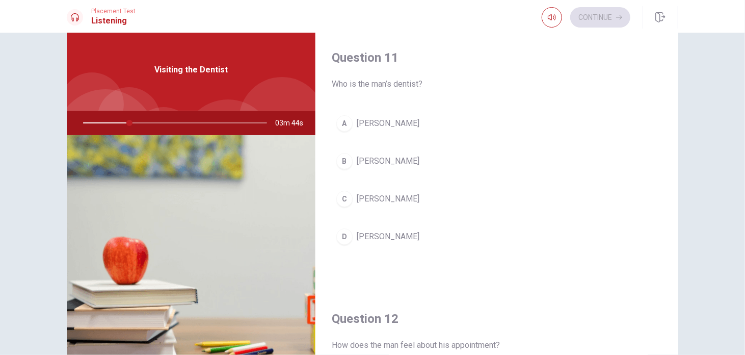
scroll to position [21, 0]
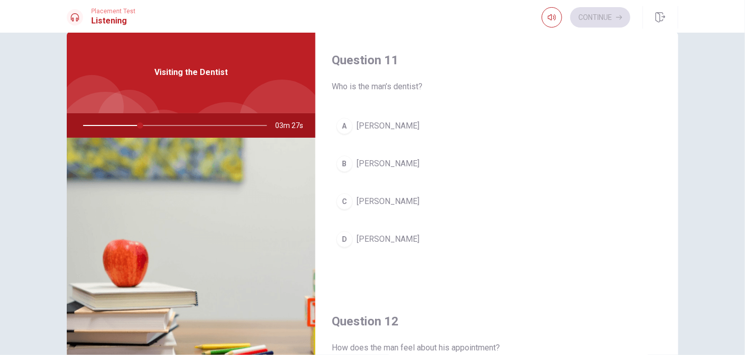
click at [385, 236] on span "[PERSON_NAME]" at bounding box center [388, 239] width 63 height 12
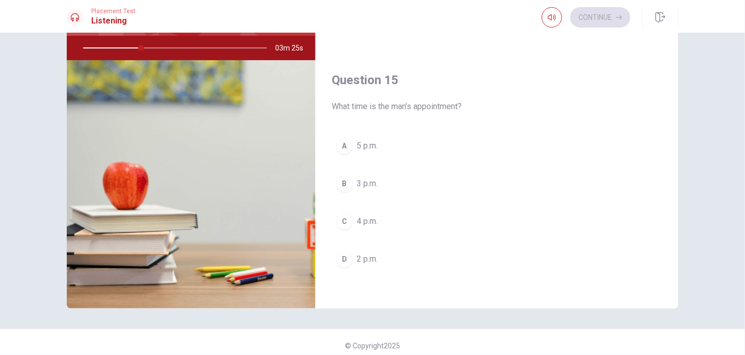
scroll to position [105, 0]
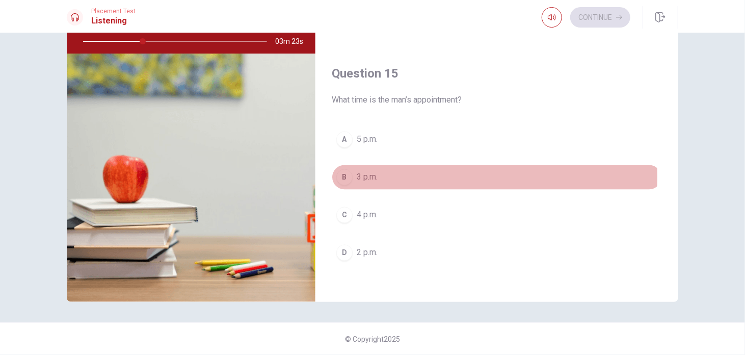
click at [365, 173] on span "3 p.m." at bounding box center [367, 177] width 21 height 12
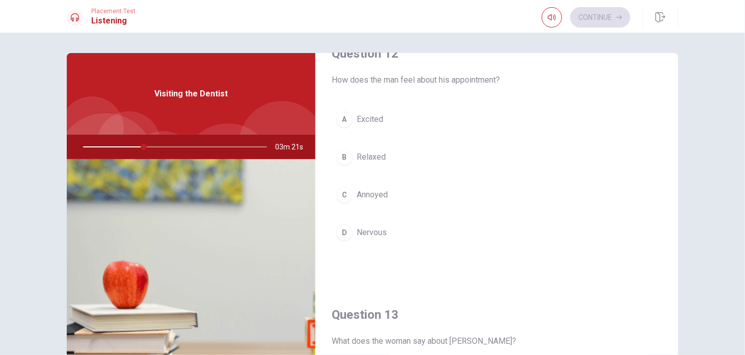
scroll to position [289, 0]
click at [396, 240] on button "D Nervous" at bounding box center [497, 232] width 330 height 25
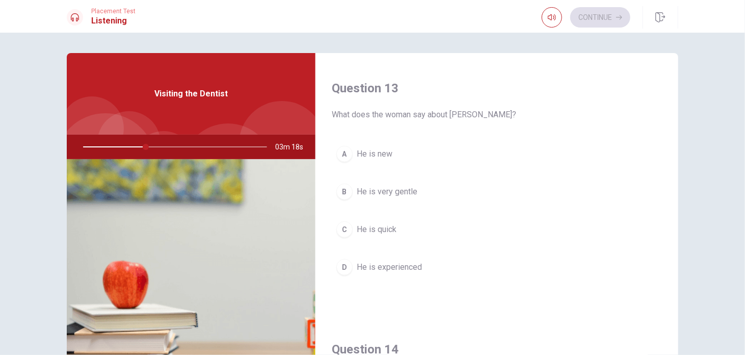
scroll to position [517, 0]
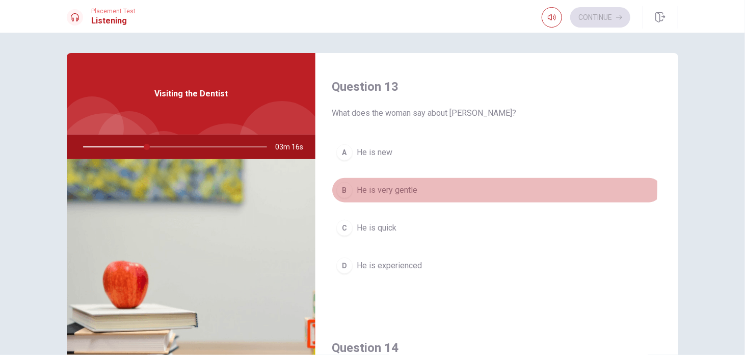
click at [403, 184] on span "He is very gentle" at bounding box center [387, 190] width 61 height 12
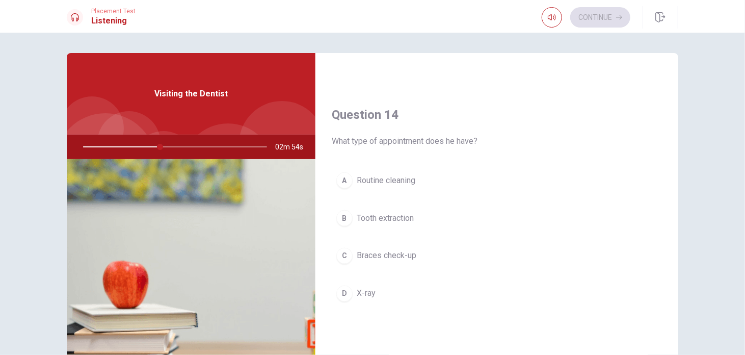
scroll to position [758, 0]
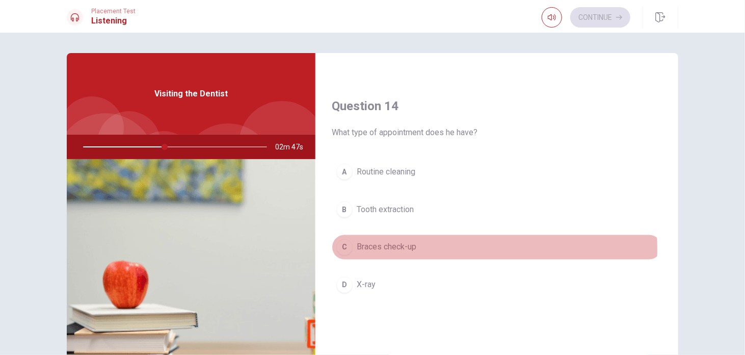
click at [377, 246] on span "Braces check-up" at bounding box center [387, 247] width 60 height 12
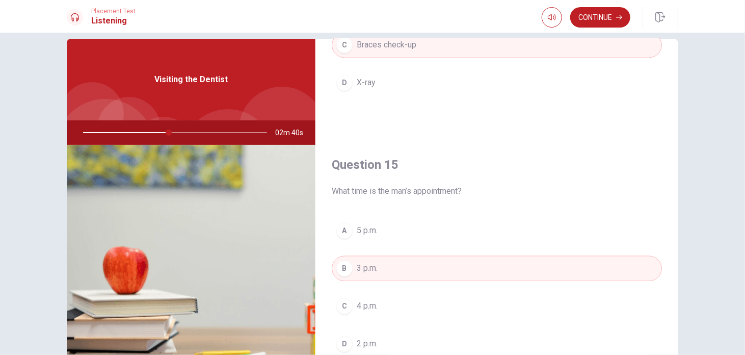
scroll to position [105, 0]
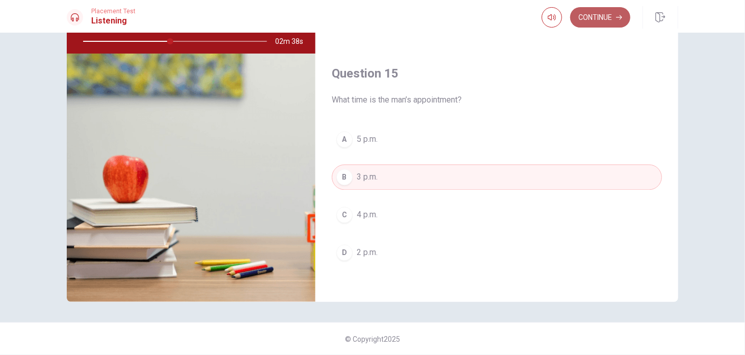
click at [594, 18] on button "Continue" at bounding box center [600, 17] width 60 height 20
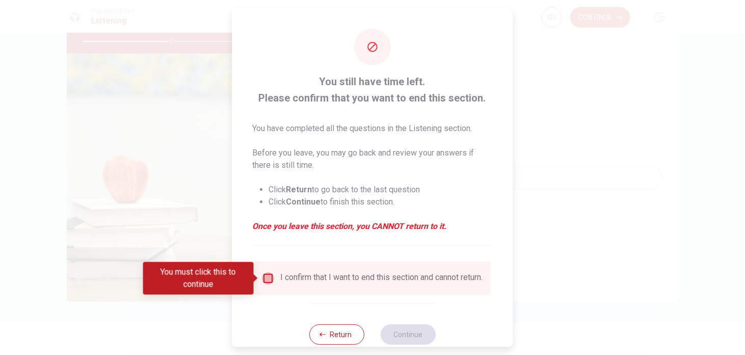
click at [265, 278] on input "You must click this to continue" at bounding box center [268, 278] width 12 height 12
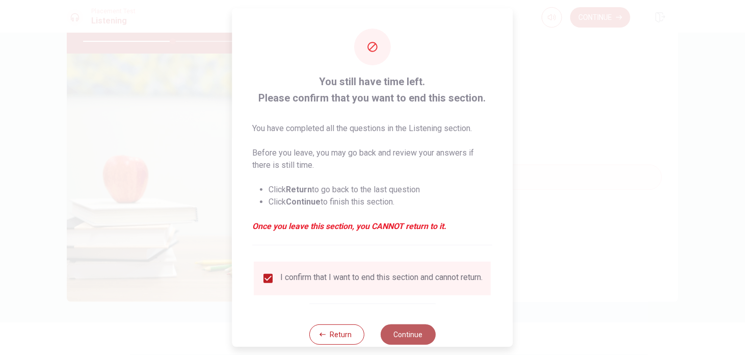
click at [406, 338] on button "Continue" at bounding box center [408, 334] width 55 height 20
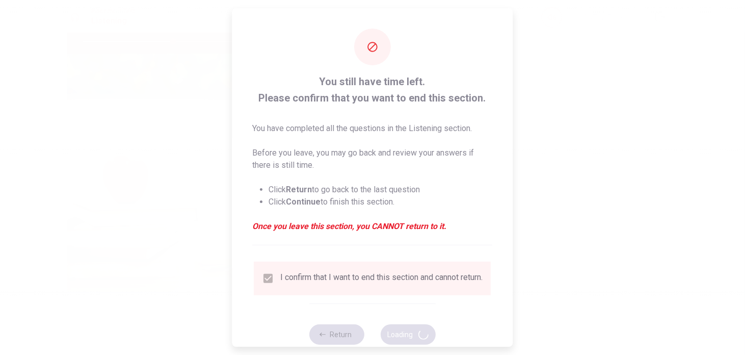
type input "49"
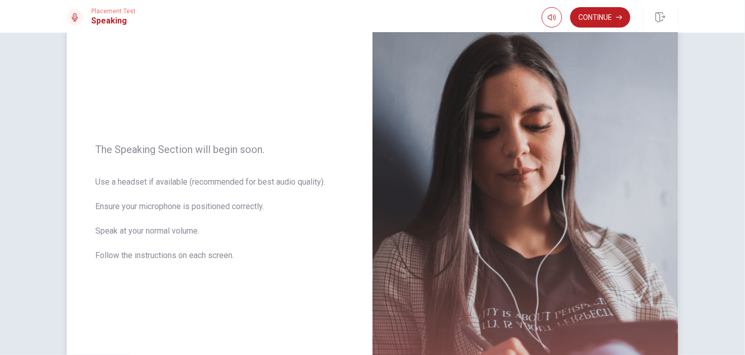
scroll to position [67, 0]
click at [607, 22] on button "Continue" at bounding box center [600, 17] width 60 height 20
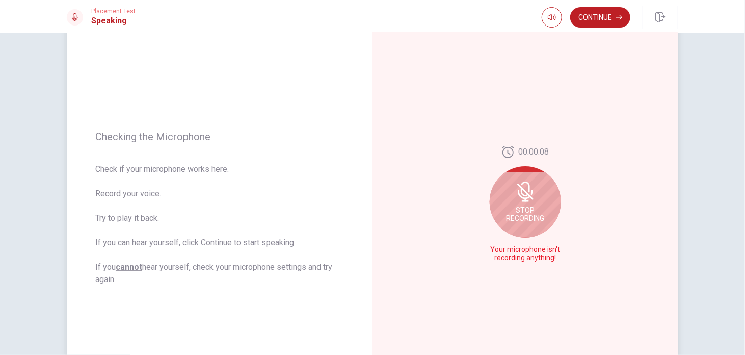
click at [524, 199] on icon at bounding box center [524, 194] width 13 height 9
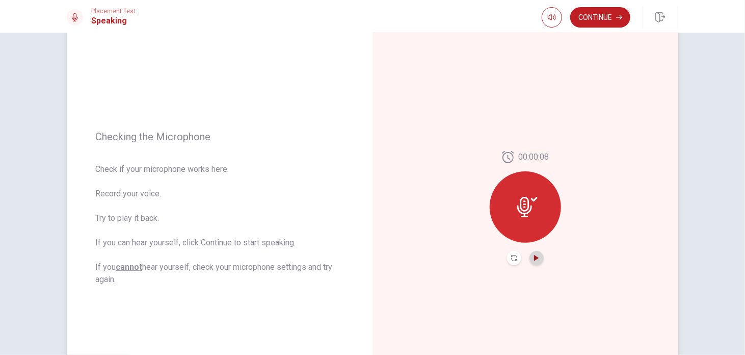
click at [534, 256] on icon "Play Audio" at bounding box center [537, 258] width 6 height 6
click at [534, 256] on icon "Pause Audio" at bounding box center [537, 258] width 6 height 6
click at [609, 12] on button "Continue" at bounding box center [600, 17] width 60 height 20
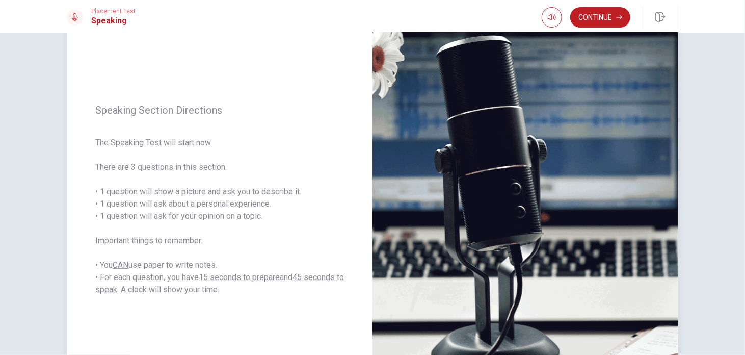
scroll to position [75, 0]
click at [586, 14] on button "Continue" at bounding box center [600, 17] width 60 height 20
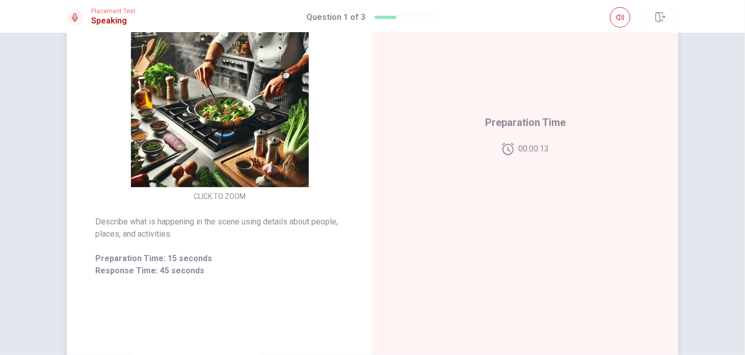
scroll to position [135, 0]
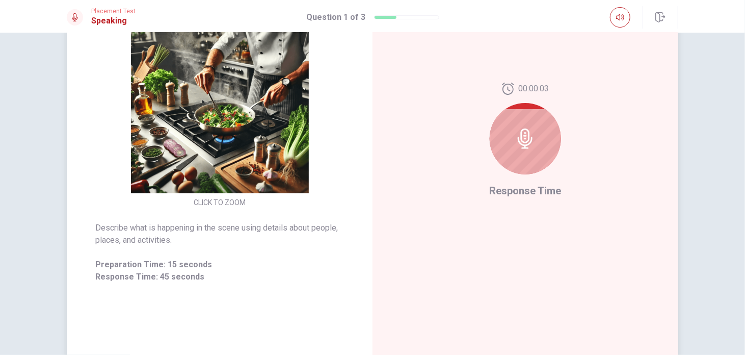
click at [520, 148] on icon at bounding box center [525, 138] width 15 height 20
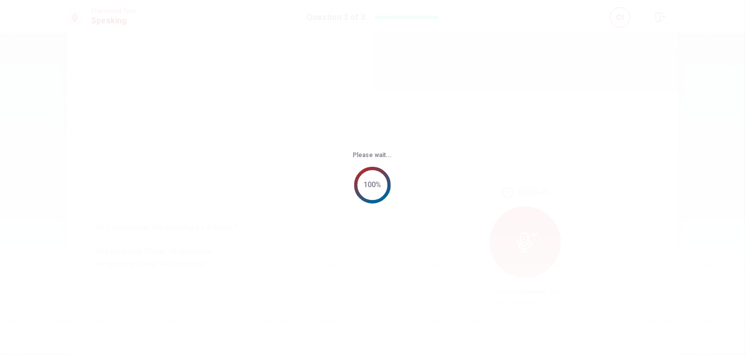
scroll to position [0, 0]
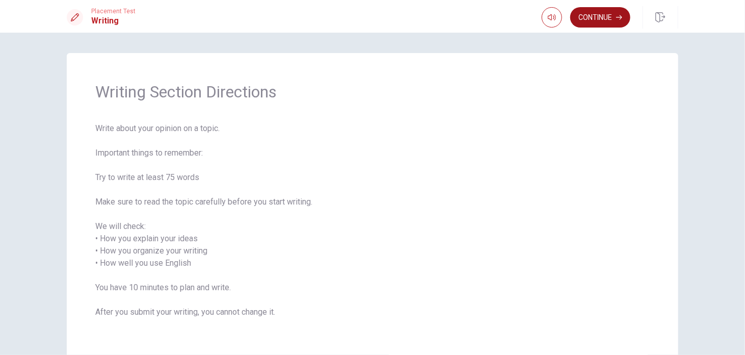
click at [599, 18] on button "Continue" at bounding box center [600, 17] width 60 height 20
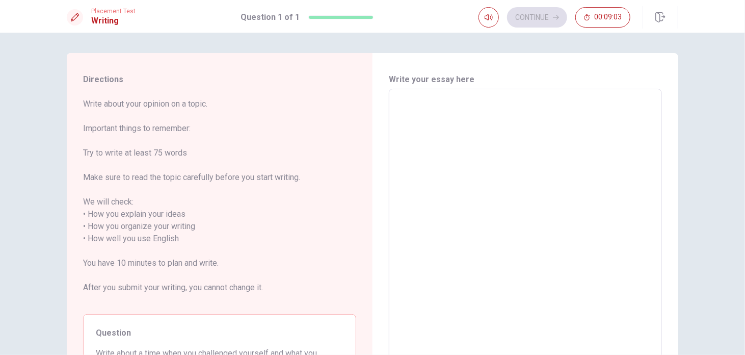
click at [423, 116] on textarea at bounding box center [525, 238] width 259 height 283
type textarea "p"
type textarea "x"
type textarea "P"
type textarea "x"
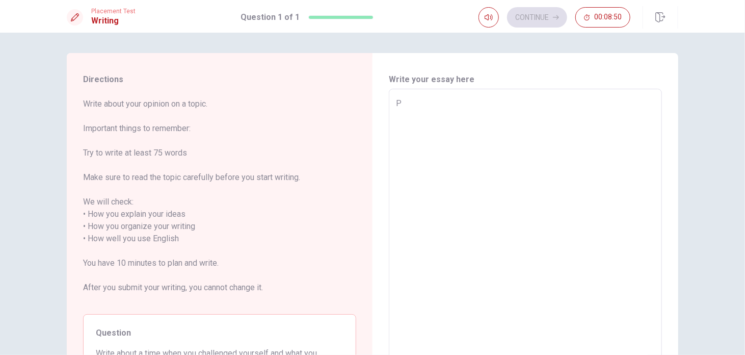
type textarea "PH"
type textarea "x"
type textarea "PHY"
type textarea "x"
type textarea "PHYS"
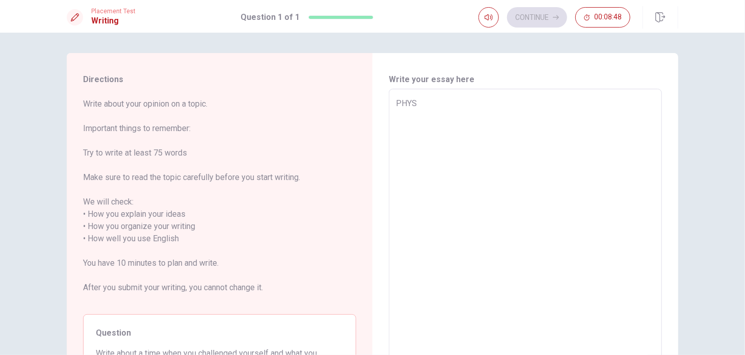
type textarea "x"
type textarea "PHYSU"
type textarea "x"
type textarea "PHYSUC"
type textarea "x"
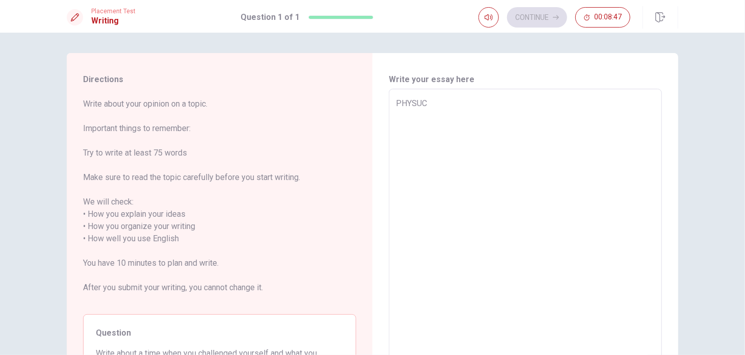
type textarea "PHYSUCA"
type textarea "x"
type textarea "PHYSUCAL"
type textarea "x"
type textarea "PHYSUCAL"
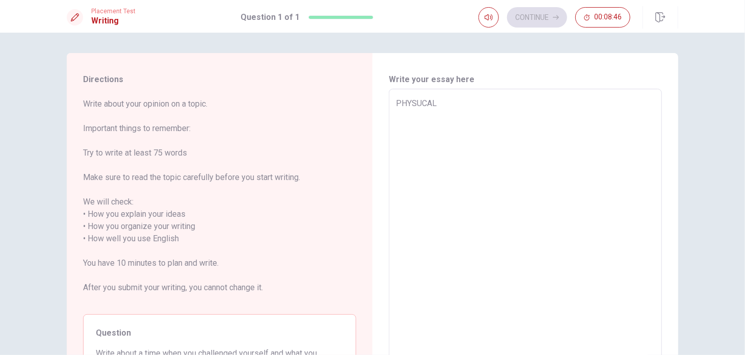
type textarea "x"
type textarea "PHYSUCAL S"
type textarea "x"
type textarea "PHYSUCAL ST"
type textarea "x"
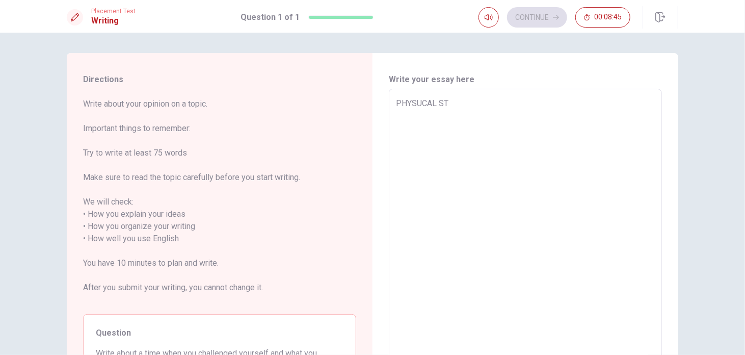
type textarea "PHYSUCAL STO"
type textarea "x"
type textarea "PHYSUCAL STOR"
type textarea "x"
type textarea "PHYSUCAL STORE"
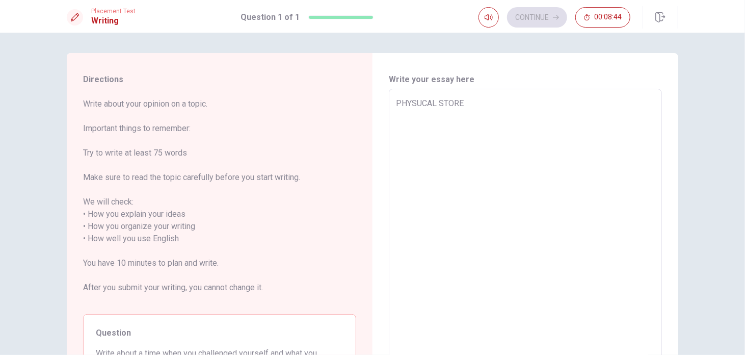
type textarea "x"
type textarea "PHYSUCAL STORES"
type textarea "x"
type textarea "PHYSUCAL STORES"
type textarea "x"
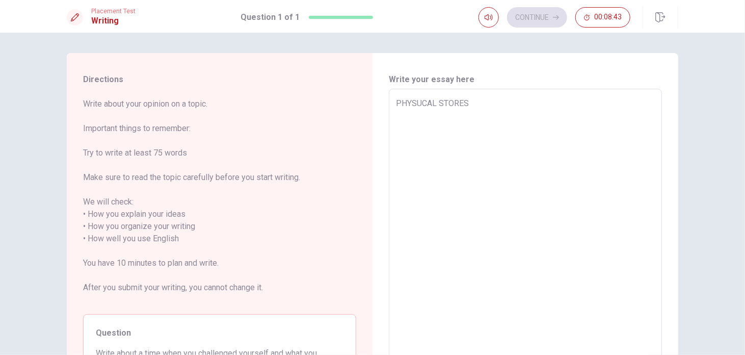
type textarea "PHYSUCAL STORES"
type textarea "x"
click at [419, 104] on textarea "PHYSUCAL STORES" at bounding box center [525, 238] width 259 height 283
type textarea "PHYSCAL STORES"
type textarea "x"
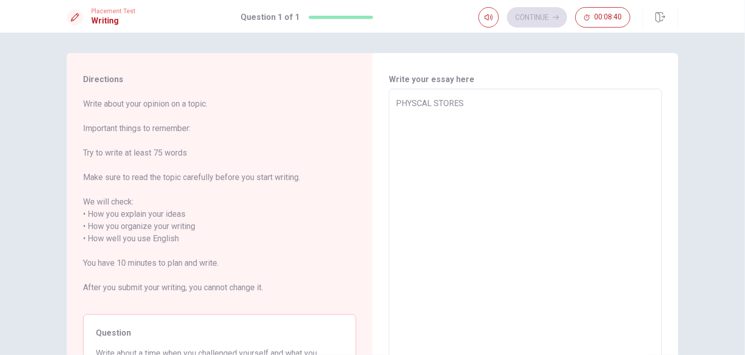
type textarea "PHYSICAL STORES"
click at [471, 106] on textarea "PHYSICAL STORES" at bounding box center [525, 238] width 259 height 283
type textarea "x"
type textarea "PHYSICAL STORES"
type textarea "x"
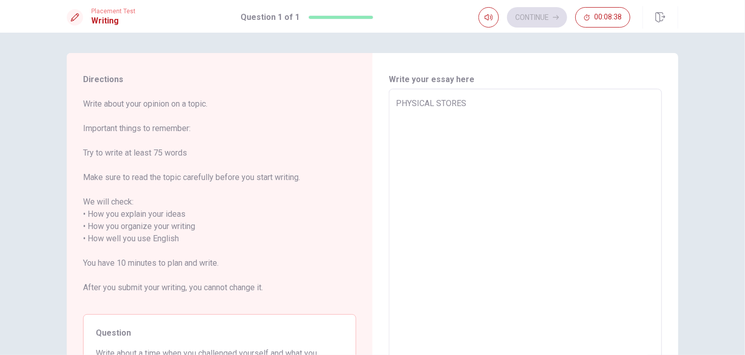
type textarea "PHYSICAL STORES"
click at [469, 103] on textarea "PHYSICAL STORES" at bounding box center [525, 238] width 259 height 283
type textarea "x"
type textarea "PHYSICAL STORE"
type textarea "x"
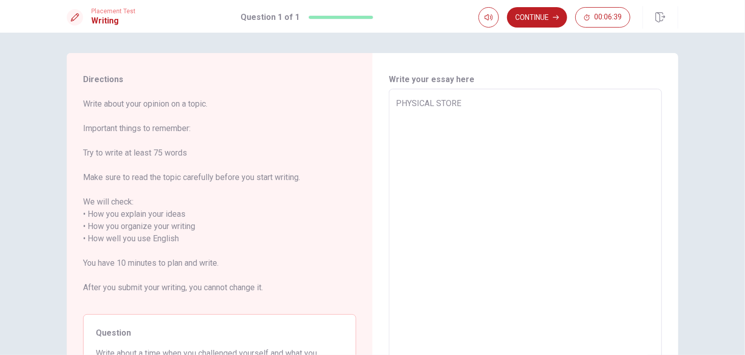
type textarea "PHYSICAL STOR"
type textarea "x"
type textarea "PHYSICAL STO"
type textarea "x"
type textarea "PHYSICAL ST"
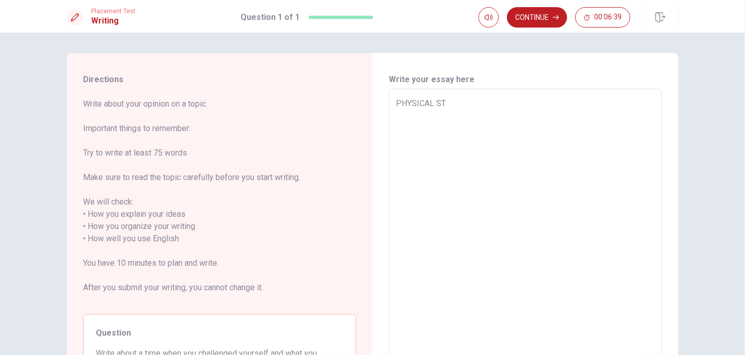
type textarea "x"
type textarea "PHYSICAL S"
type textarea "x"
type textarea "PHYSICAL"
type textarea "x"
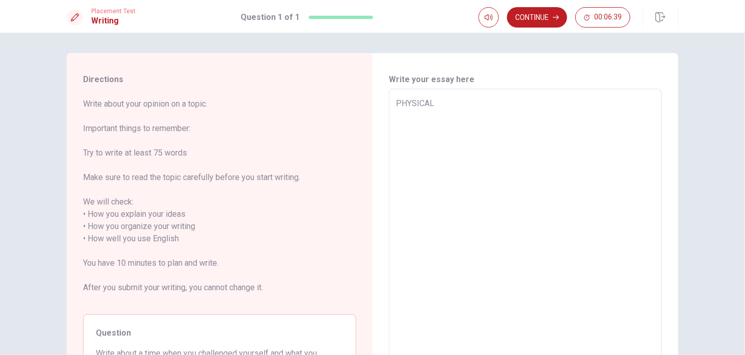
type textarea "PHYSICAL"
type textarea "x"
type textarea "PHYSICA"
type textarea "x"
type textarea "PHYSIC"
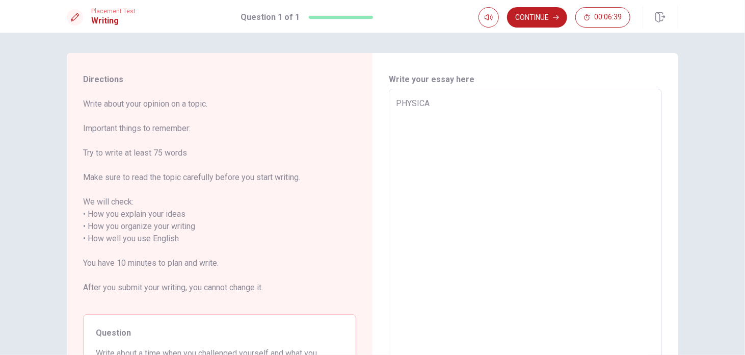
type textarea "x"
type textarea "PHYSI"
type textarea "x"
type textarea "PHYS"
type textarea "x"
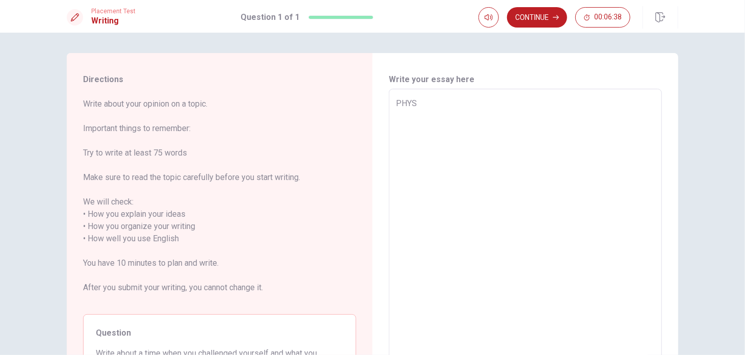
type textarea "PHY"
type textarea "x"
type textarea "P"
type textarea "x"
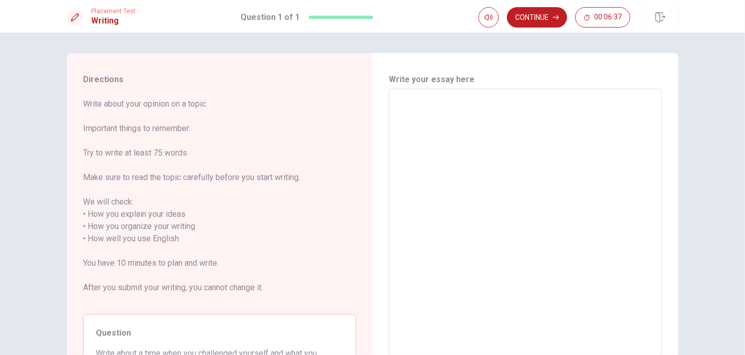
type textarea "o"
type textarea "x"
type textarea "oN"
type textarea "x"
type textarea "oNE"
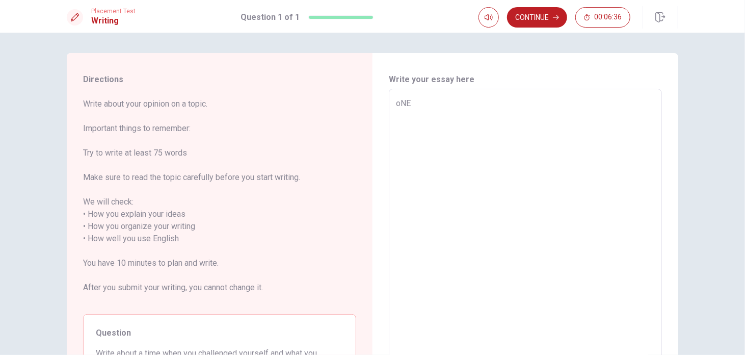
type textarea "x"
type textarea "oNE"
type textarea "x"
type textarea "oNE"
type textarea "x"
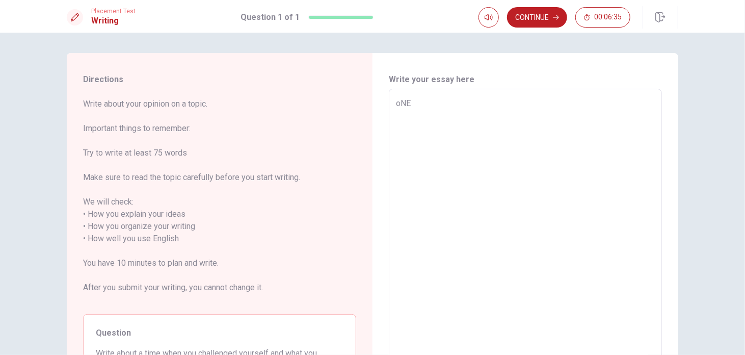
type textarea "oN"
type textarea "x"
type textarea "o"
type textarea "x"
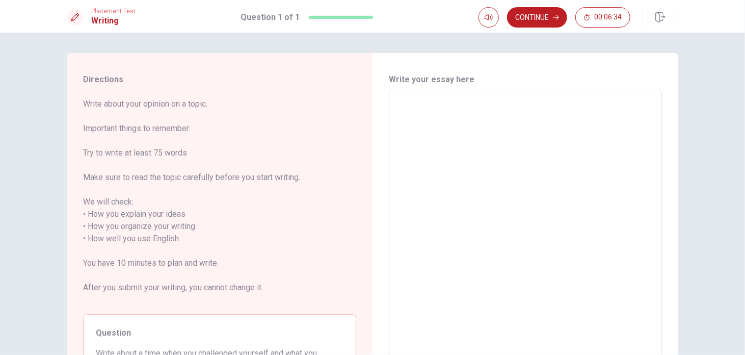
type textarea "o"
type textarea "x"
type textarea "O"
type textarea "x"
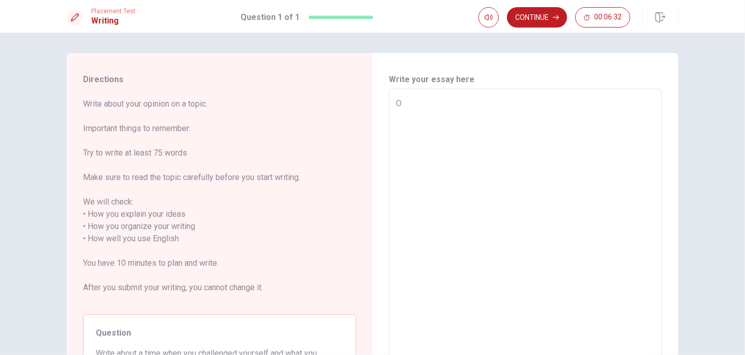
type textarea "On"
type textarea "x"
type textarea "One"
type textarea "x"
type textarea "One"
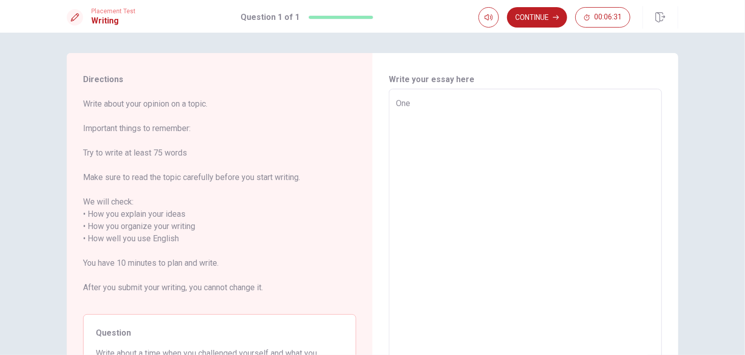
type textarea "x"
type textarea "One t"
type textarea "x"
type textarea "One ti"
type textarea "x"
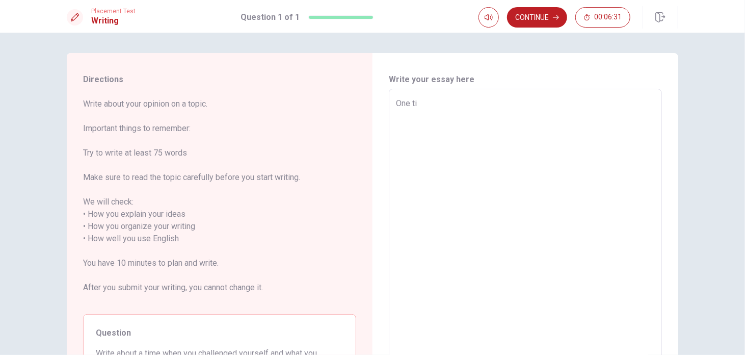
type textarea "One [PERSON_NAME]"
type textarea "x"
type textarea "One time"
type textarea "x"
type textarea "One time"
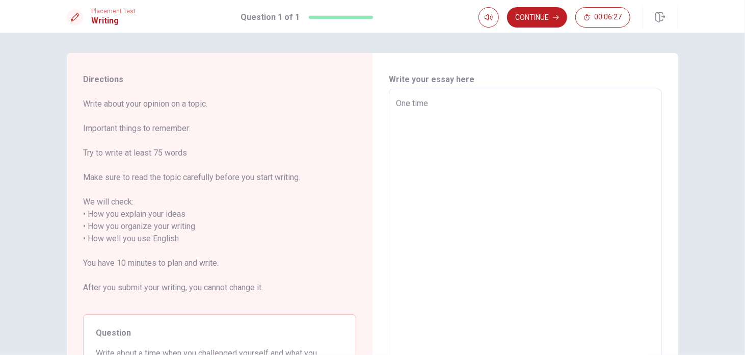
type textarea "x"
type textarea "One time I"
type textarea "x"
type textarea "One time I"
type textarea "x"
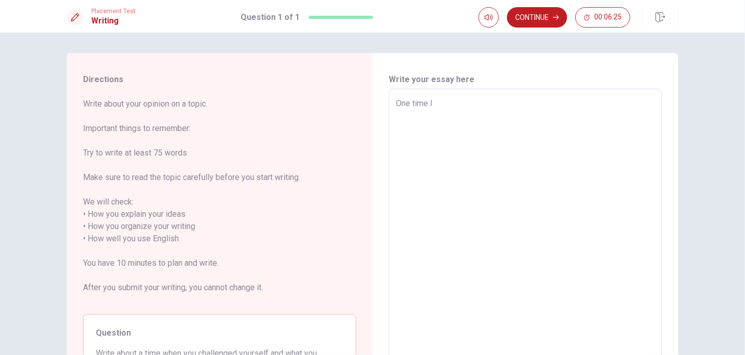
type textarea "One time I c"
type textarea "x"
type textarea "One time I ch"
type textarea "x"
type textarea "One time I cha"
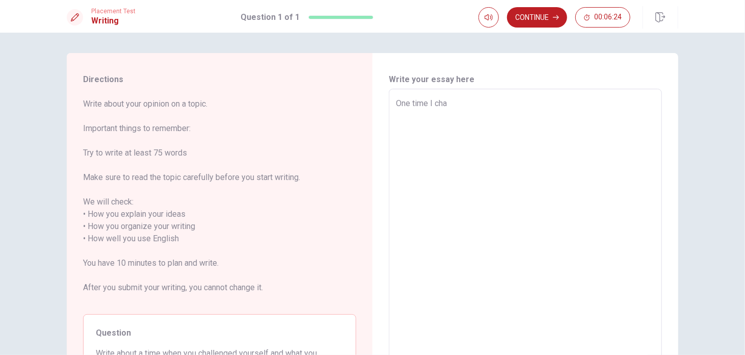
type textarea "x"
type textarea "One time I chal"
type textarea "x"
type textarea "One time I chall"
type textarea "x"
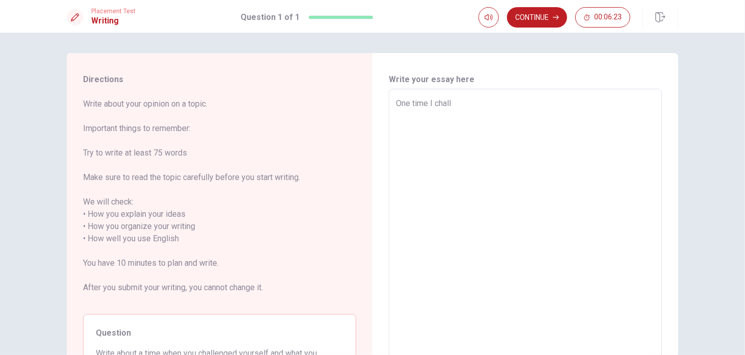
type textarea "One time I challe"
type textarea "x"
type textarea "One time I challen"
type textarea "x"
type textarea "One time I challeng"
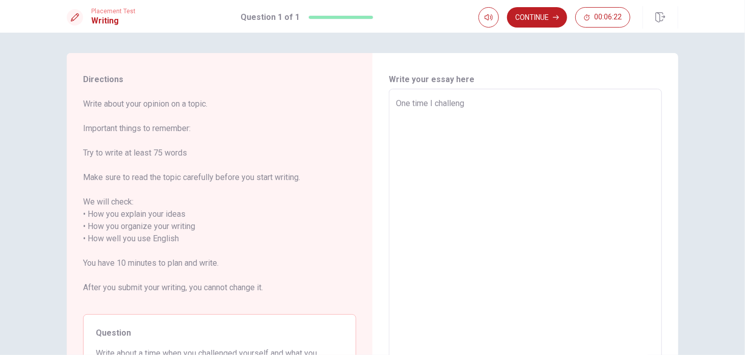
type textarea "x"
type textarea "One time I challenge"
type textarea "x"
type textarea "One time I challenge"
type textarea "x"
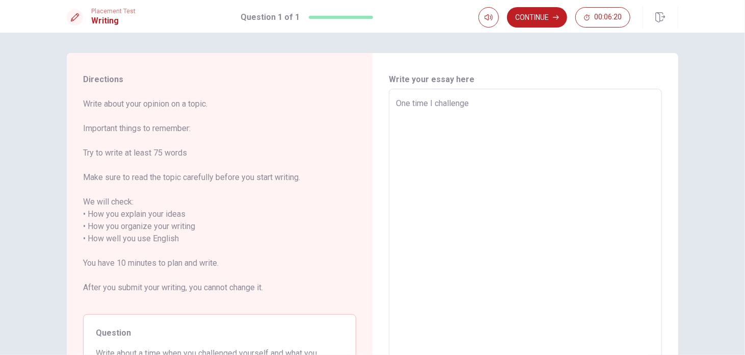
type textarea "One time I challenge m"
type textarea "x"
type textarea "One time I challenge my"
type textarea "x"
type textarea "One time I challenge mys"
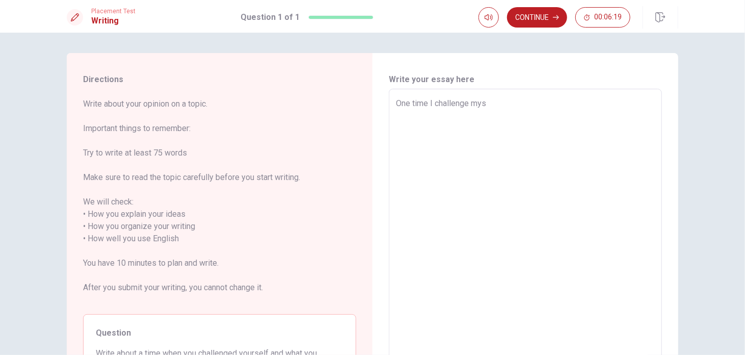
type textarea "x"
type textarea "One time I challenge myse"
type textarea "x"
type textarea "One time I challenge mysel"
type textarea "x"
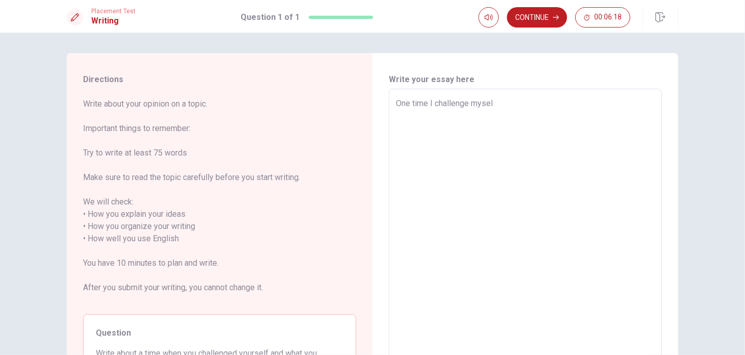
type textarea "One time I challenge myself"
type textarea "x"
type textarea "One time I challenge myself"
type textarea "x"
type textarea "One time I challenge myself w"
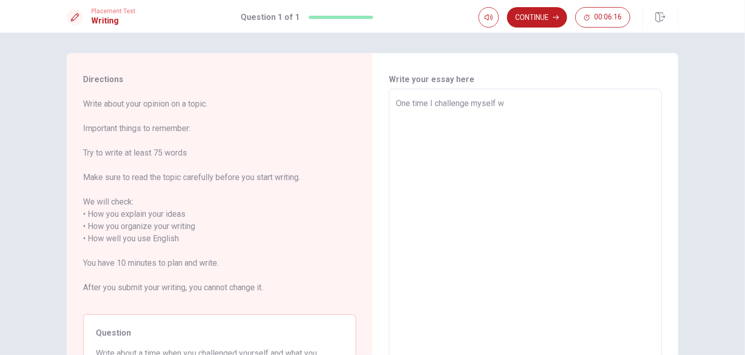
type textarea "x"
type textarea "One time I challenge myself wa"
type textarea "x"
type textarea "One time I challenge myself was"
type textarea "x"
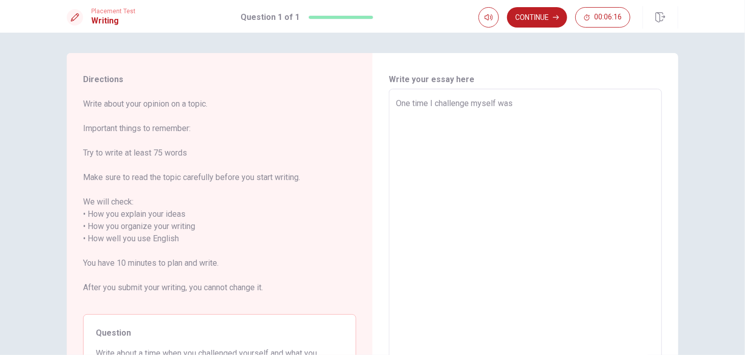
type textarea "One time I challenge myself was"
type textarea "x"
type textarea "One time I challenge myself was w"
type textarea "x"
type textarea "One time I challenge myself was wh"
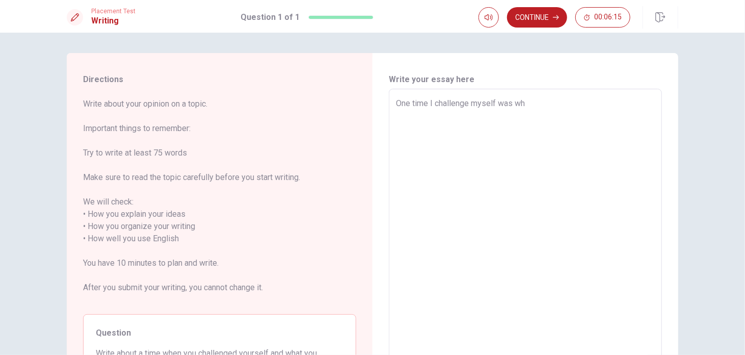
type textarea "x"
type textarea "One time I challenge myself was whe"
type textarea "x"
type textarea "One time I challenge myself was when"
type textarea "x"
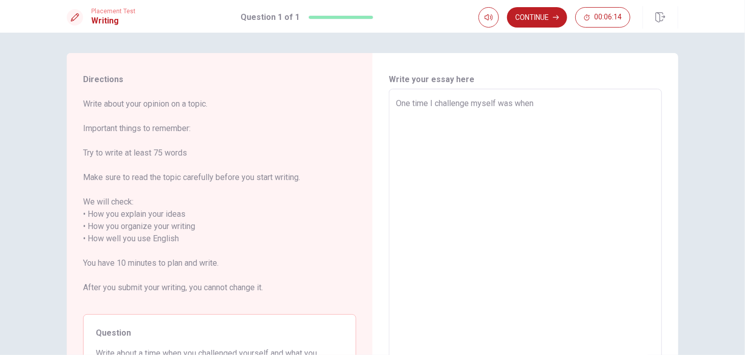
type textarea "One time I challenge myself was when"
type textarea "x"
type textarea "One time I challenge myself was when i"
type textarea "x"
type textarea "One time I challenge myself was when"
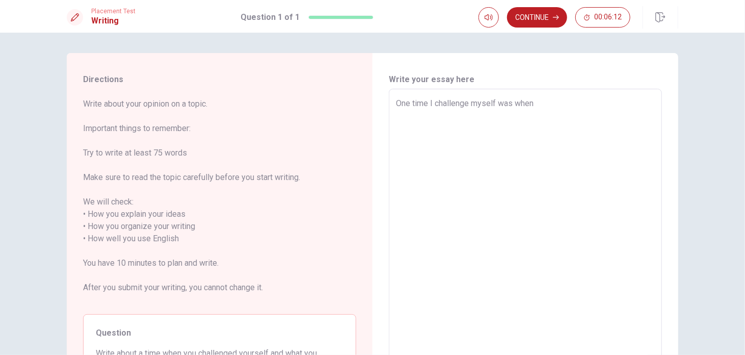
type textarea "x"
type textarea "One time I challenge myself was when I"
type textarea "x"
type textarea "One time I challenge myself was when I"
type textarea "x"
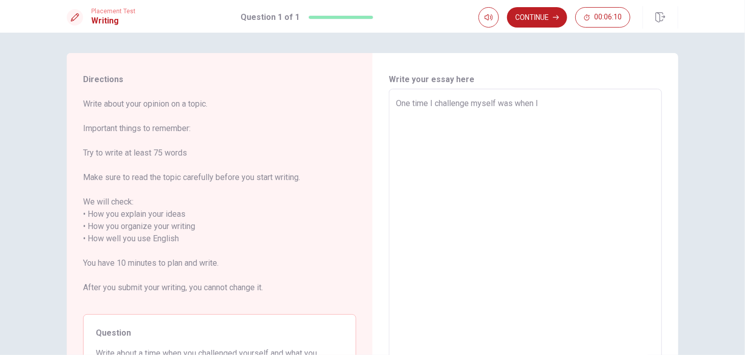
type textarea "One time I challenge myself was when I d"
type textarea "x"
type textarea "One time I challenge myself was when I de"
type textarea "x"
type textarea "One time I challenge myself was when I dec"
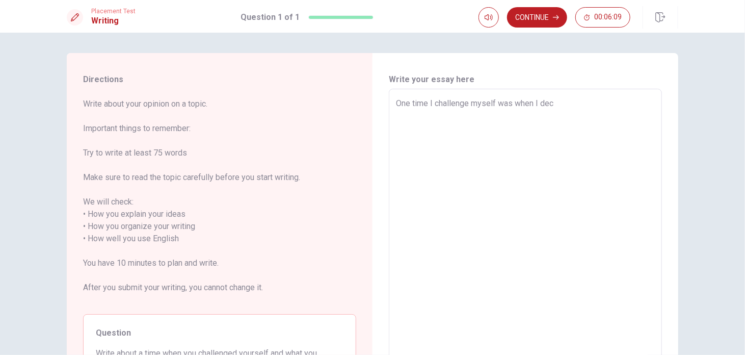
type textarea "x"
type textarea "One time I challenge myself was when I deci"
type textarea "x"
type textarea "One time I challenge myself was when I decid"
type textarea "x"
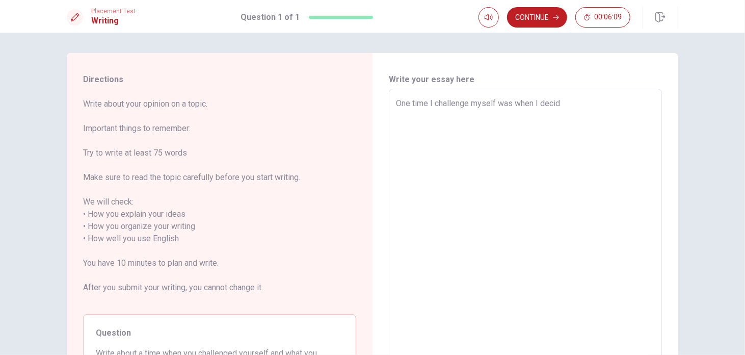
type textarea "One time I challenge myself was when I decide"
type textarea "x"
type textarea "One time I challenge myself was when I decided"
type textarea "x"
type textarea "One time I challenge myself was when I decided"
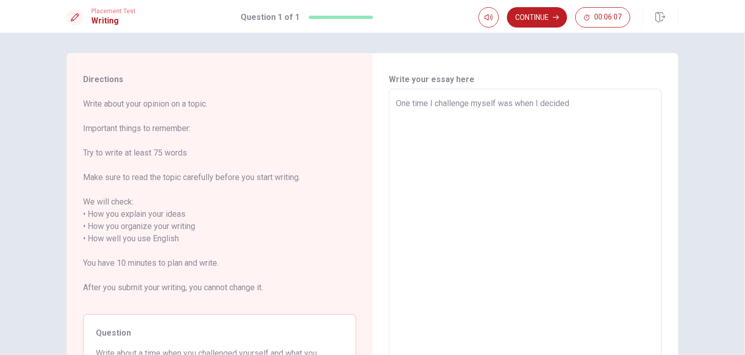
type textarea "x"
type textarea "One time I challenge myself was when I decided t"
type textarea "x"
type textarea "One time I challenge myself was when I decided to"
type textarea "x"
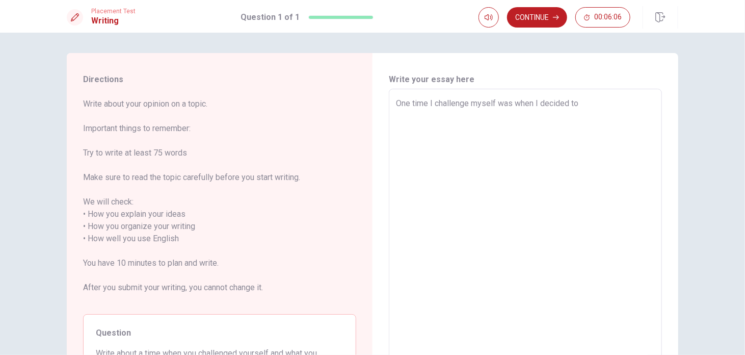
type textarea "One time I challenge myself was when I decided to"
type textarea "x"
type textarea "One time I challenge myself was when I decided to f"
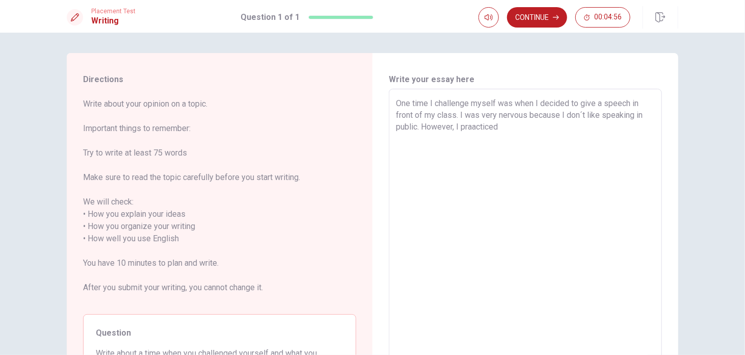
click at [471, 126] on textarea "One time I challenge myself was when I decided to give a speech in front of my …" at bounding box center [525, 238] width 259 height 283
click at [500, 127] on textarea "One time I challenge myself was when I decided to give a speech in front of my …" at bounding box center [525, 238] width 259 height 283
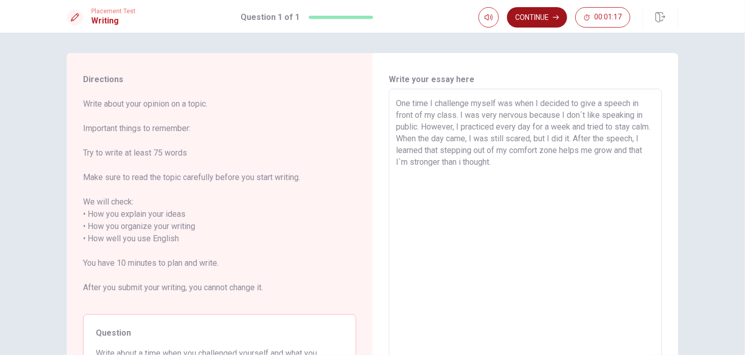
click at [544, 12] on button "Continue" at bounding box center [537, 17] width 60 height 20
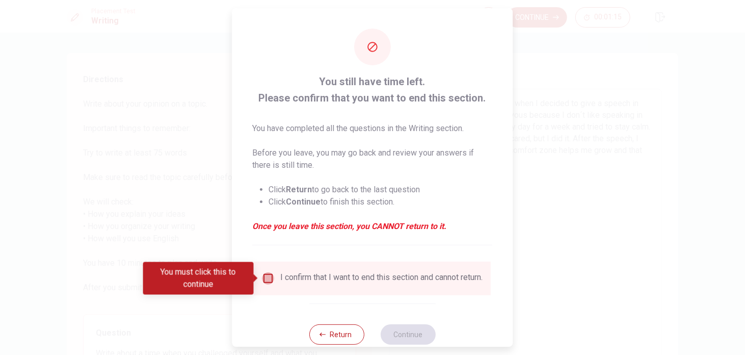
click at [270, 277] on input "You must click this to continue" at bounding box center [268, 278] width 12 height 12
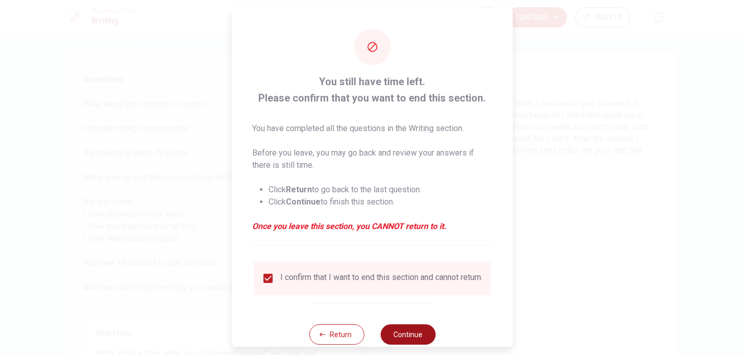
click at [414, 339] on button "Continue" at bounding box center [408, 334] width 55 height 20
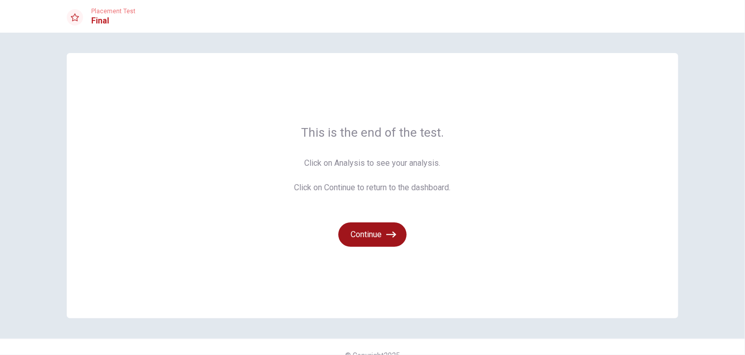
click at [364, 235] on button "Continue" at bounding box center [372, 234] width 68 height 24
